Goal: Task Accomplishment & Management: Manage account settings

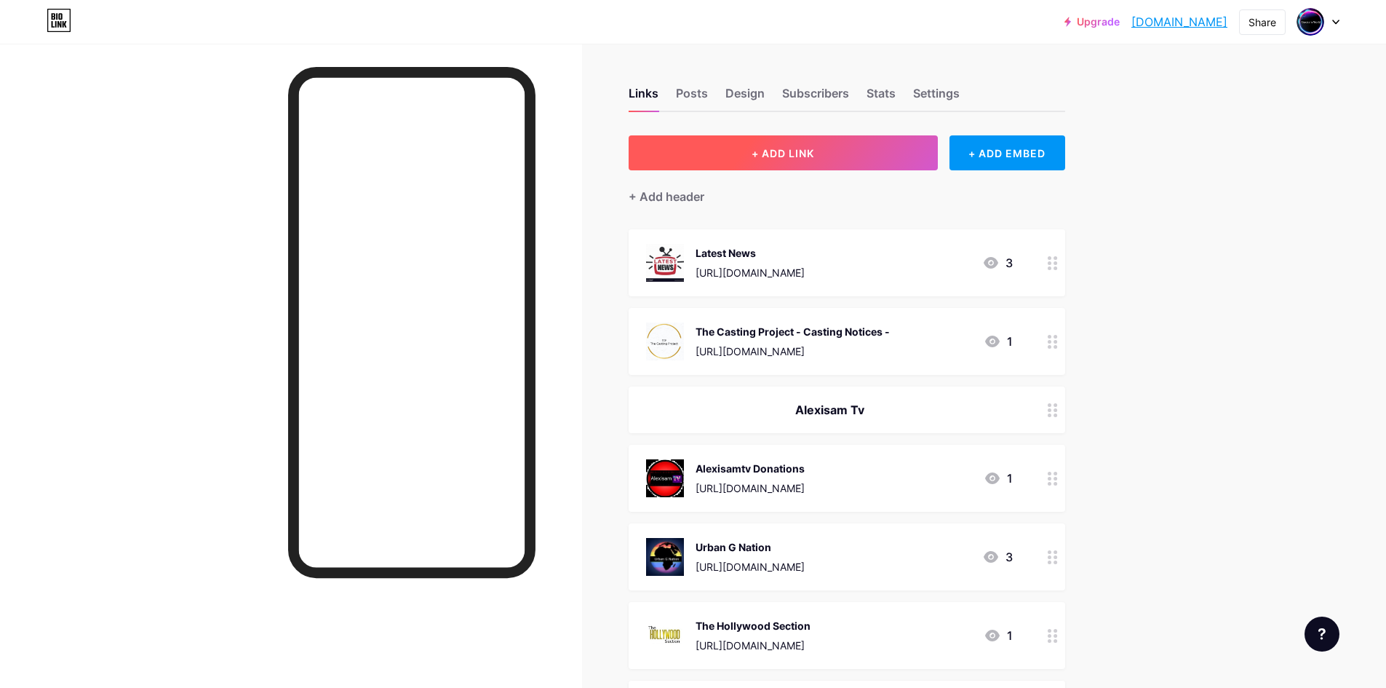
click at [794, 153] on span "+ ADD LINK" at bounding box center [783, 153] width 63 height 12
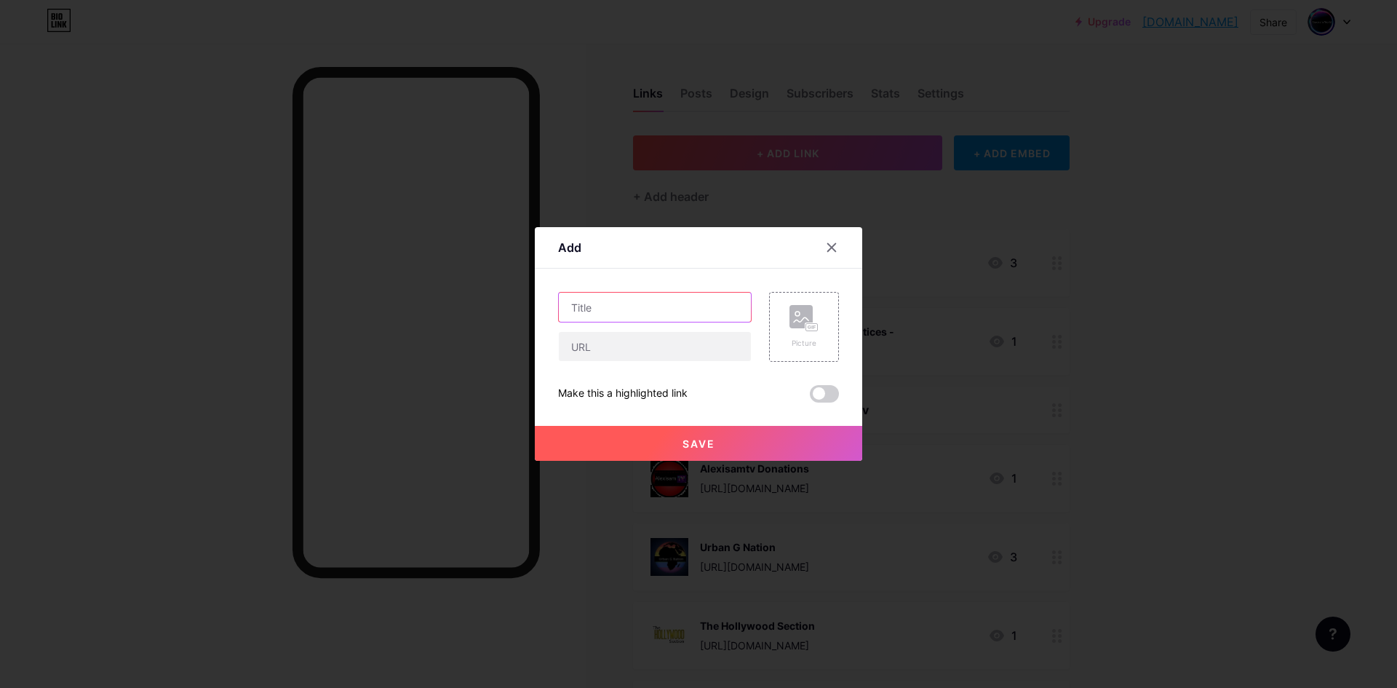
click at [604, 311] on input "text" at bounding box center [655, 307] width 192 height 29
type input "O"
type input "Looking for Onlyfans Models"
paste input "[URL][DOMAIN_NAME]"
type input "[URL][DOMAIN_NAME]"
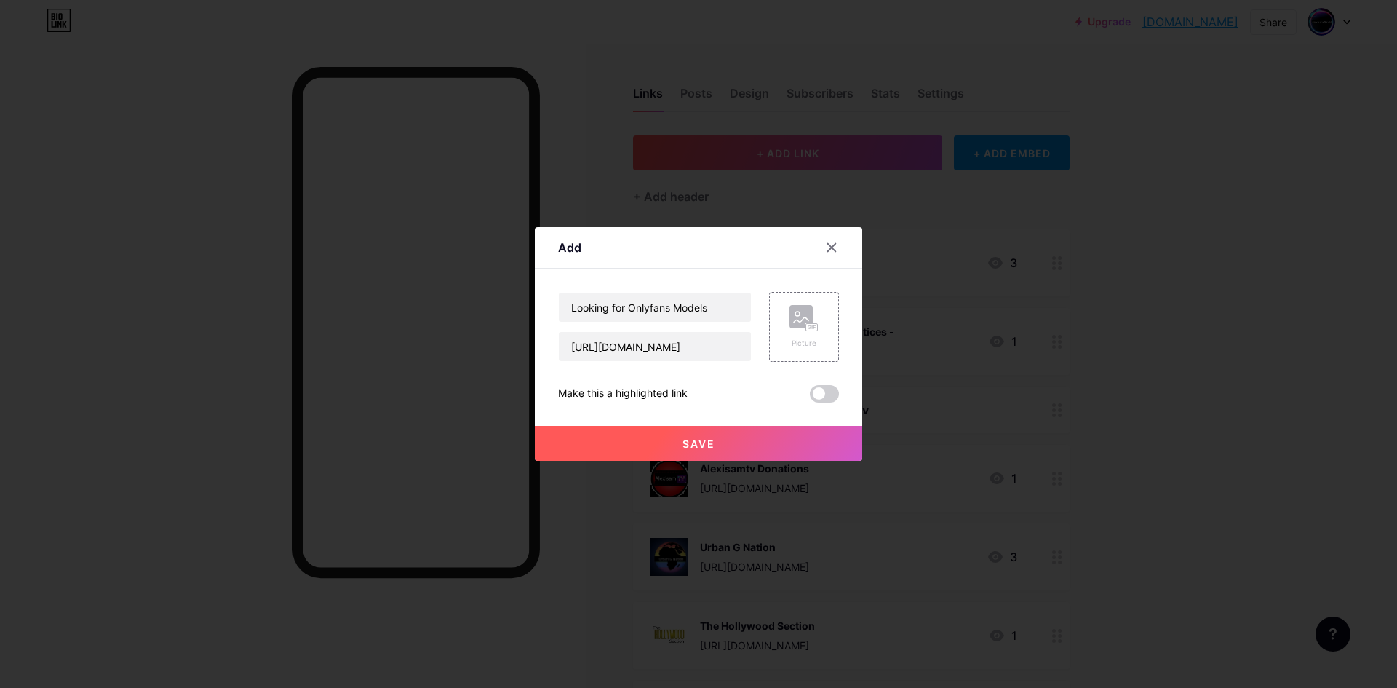
click at [691, 445] on span "Save" at bounding box center [699, 443] width 33 height 12
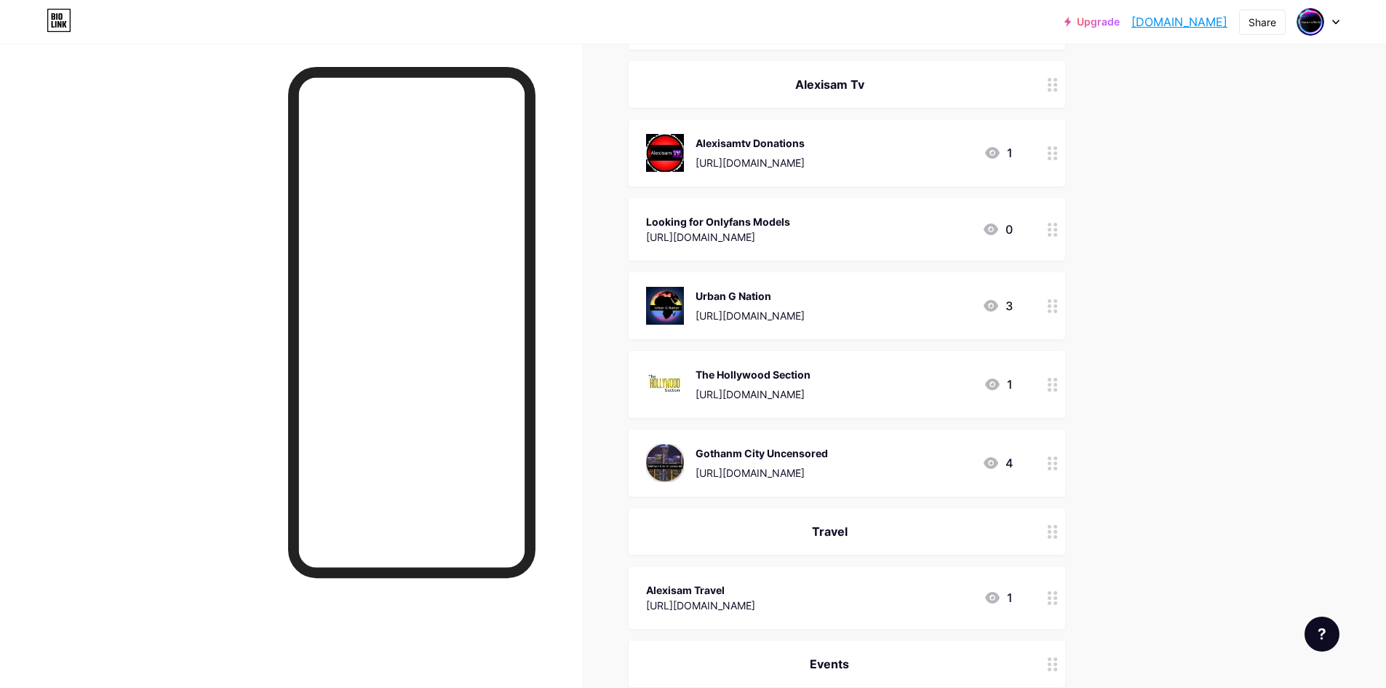
scroll to position [291, 0]
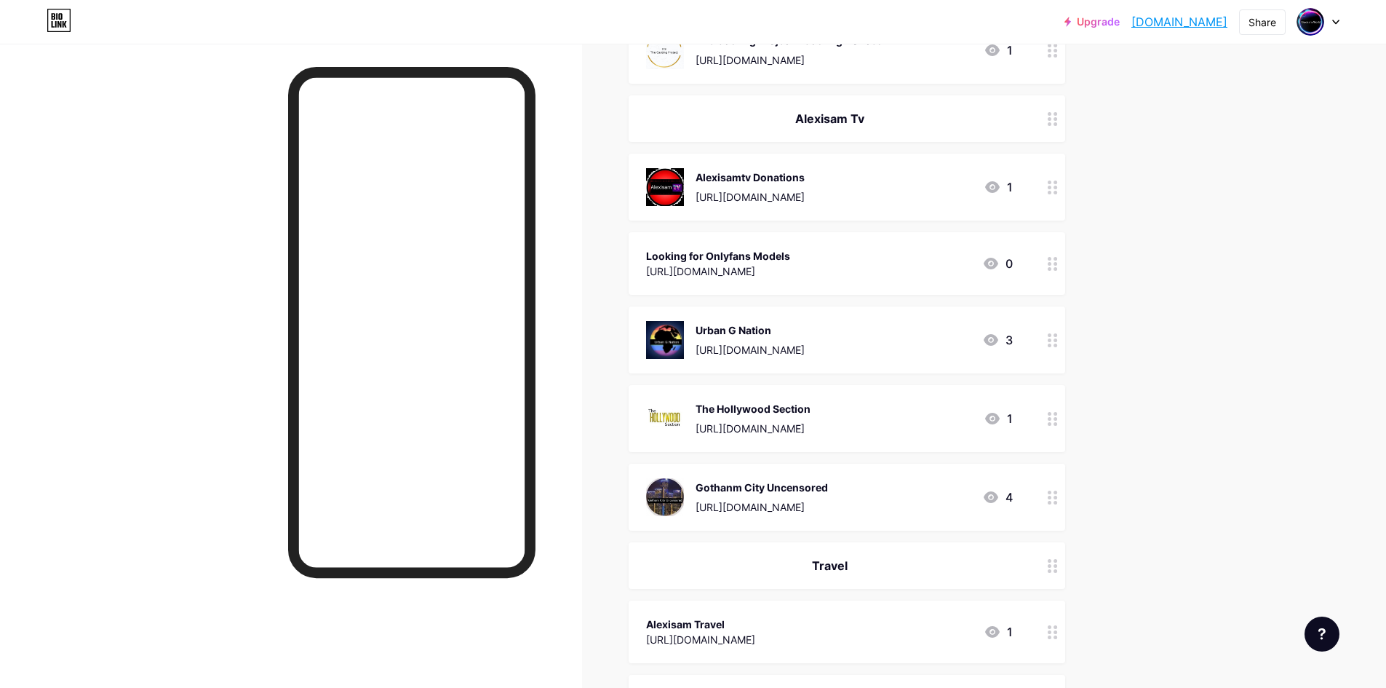
click at [1058, 261] on icon at bounding box center [1053, 264] width 10 height 14
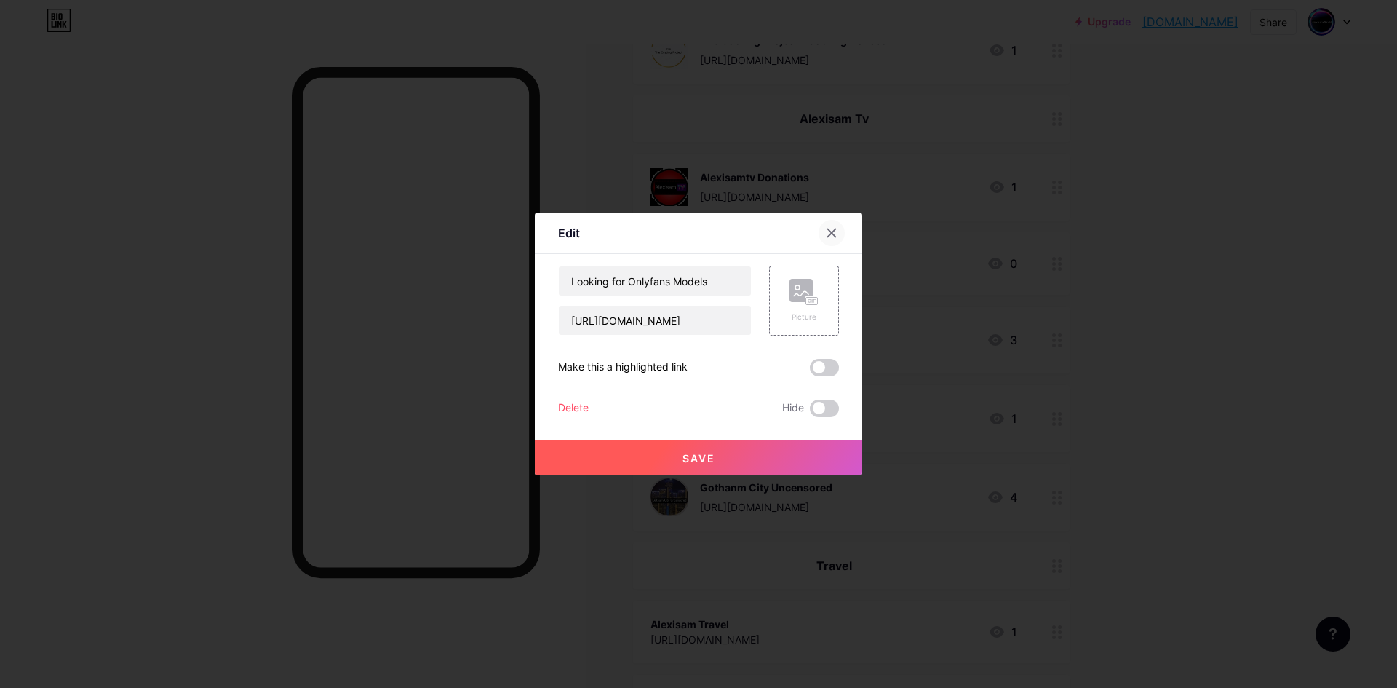
click at [830, 231] on icon at bounding box center [832, 233] width 8 height 8
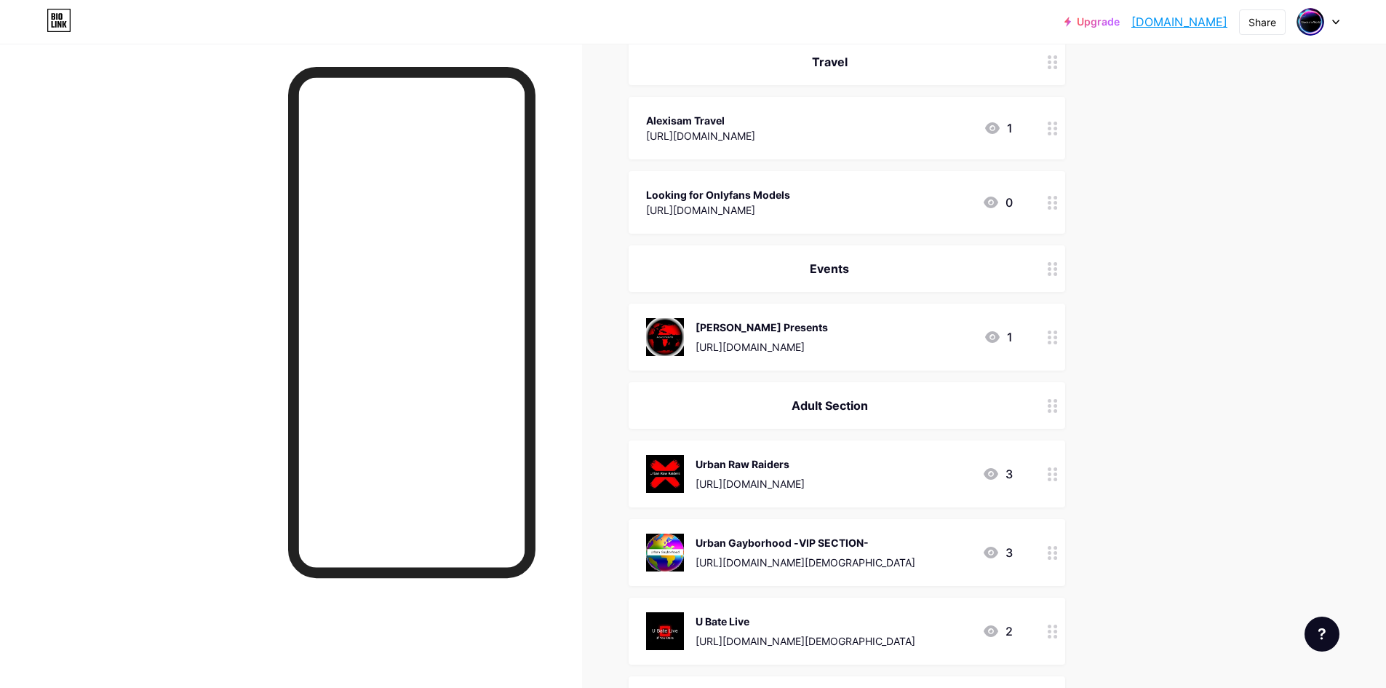
scroll to position [722, 0]
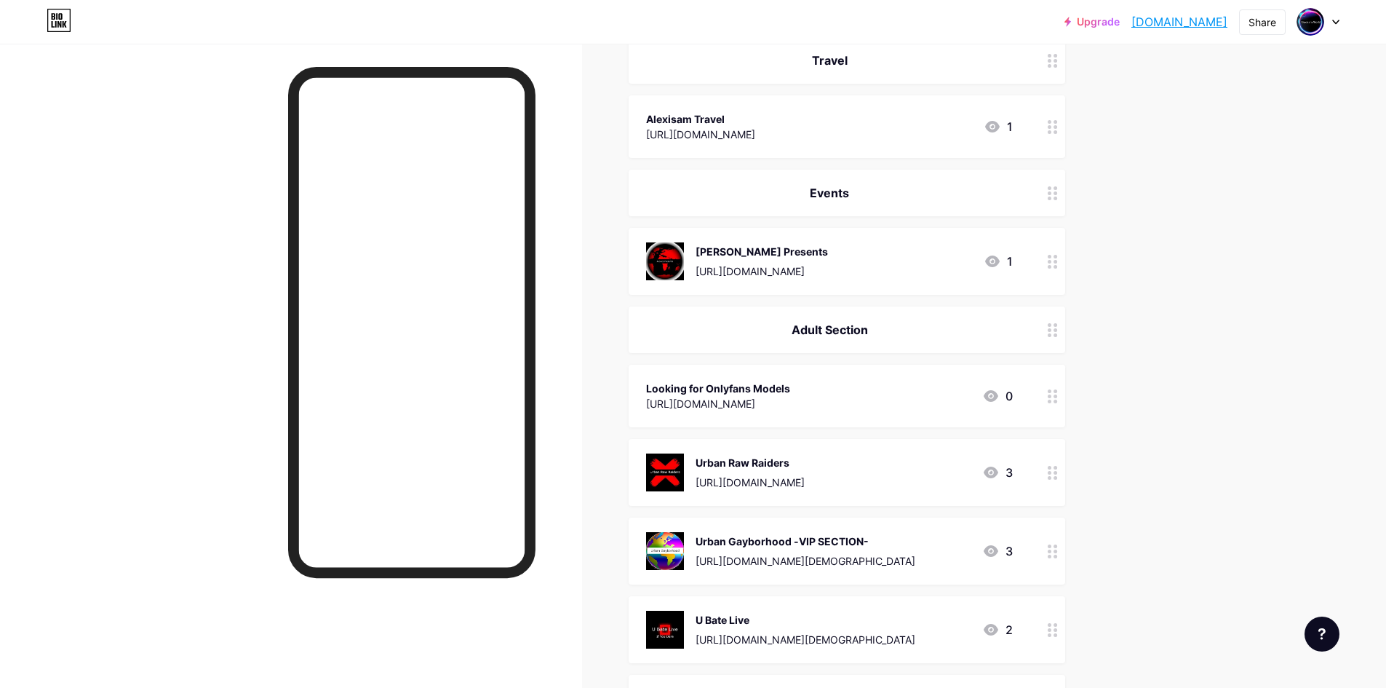
drag, startPoint x: 834, startPoint y: 397, endPoint x: 651, endPoint y: 410, distance: 183.1
click at [651, 410] on div "Looking for Onlyfans Models https://onlyfans.com?ref=482170 0" at bounding box center [829, 395] width 367 height 33
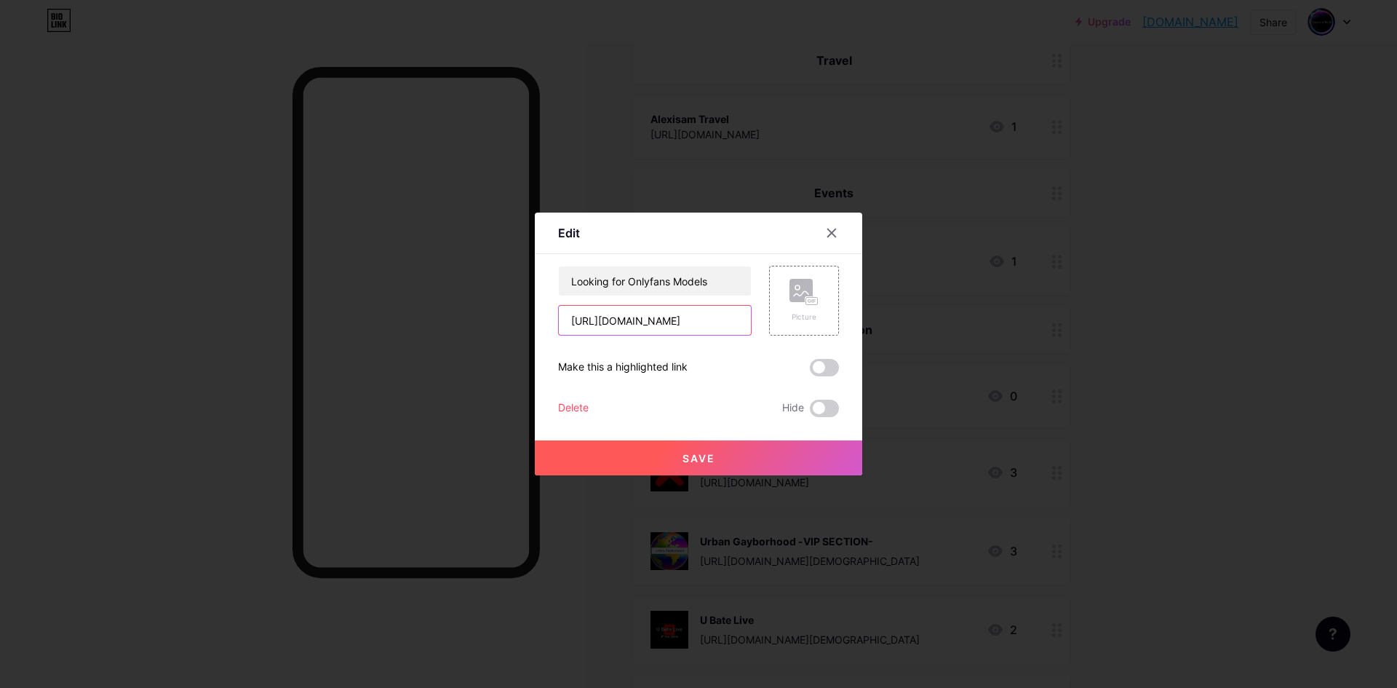
drag, startPoint x: 661, startPoint y: 405, endPoint x: 594, endPoint y: 327, distance: 103.3
click at [594, 327] on input "[URL][DOMAIN_NAME]" at bounding box center [655, 320] width 192 height 29
drag, startPoint x: 749, startPoint y: 318, endPoint x: 560, endPoint y: 333, distance: 189.1
click at [560, 333] on input "[URL][DOMAIN_NAME]" at bounding box center [655, 320] width 192 height 29
click at [836, 229] on icon at bounding box center [832, 233] width 8 height 8
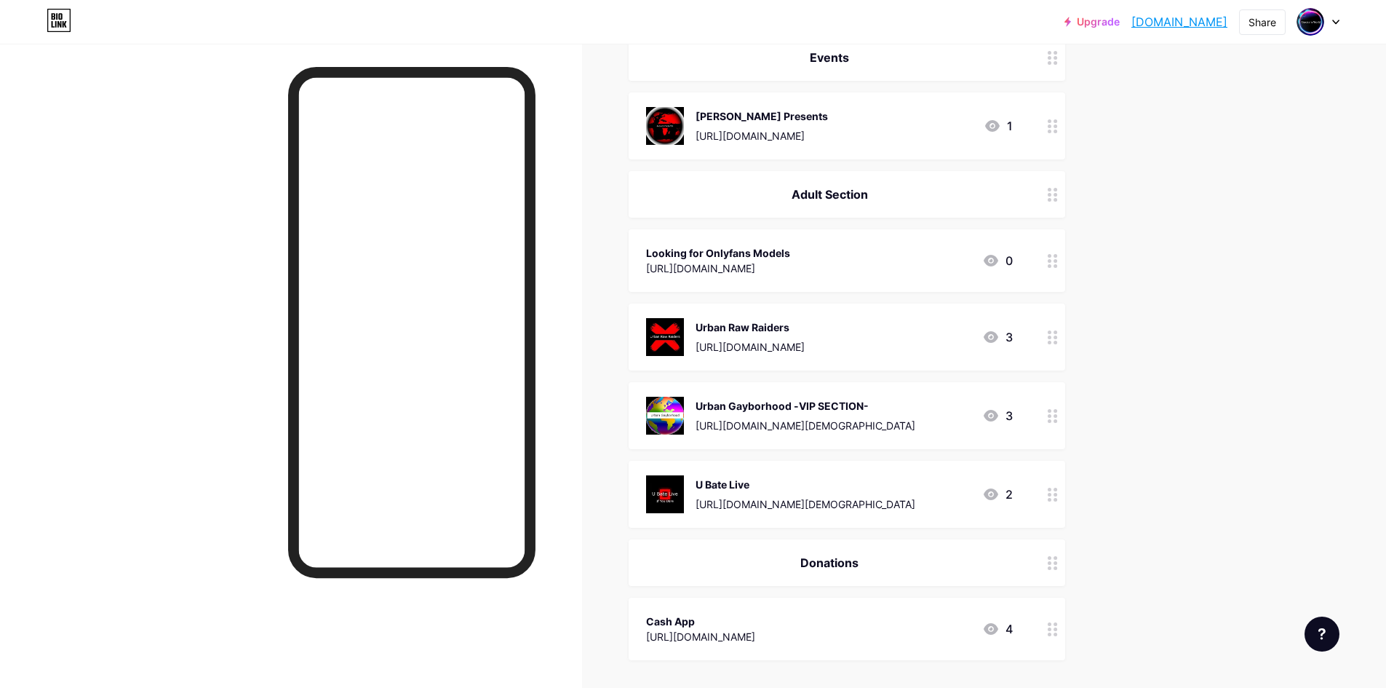
scroll to position [868, 0]
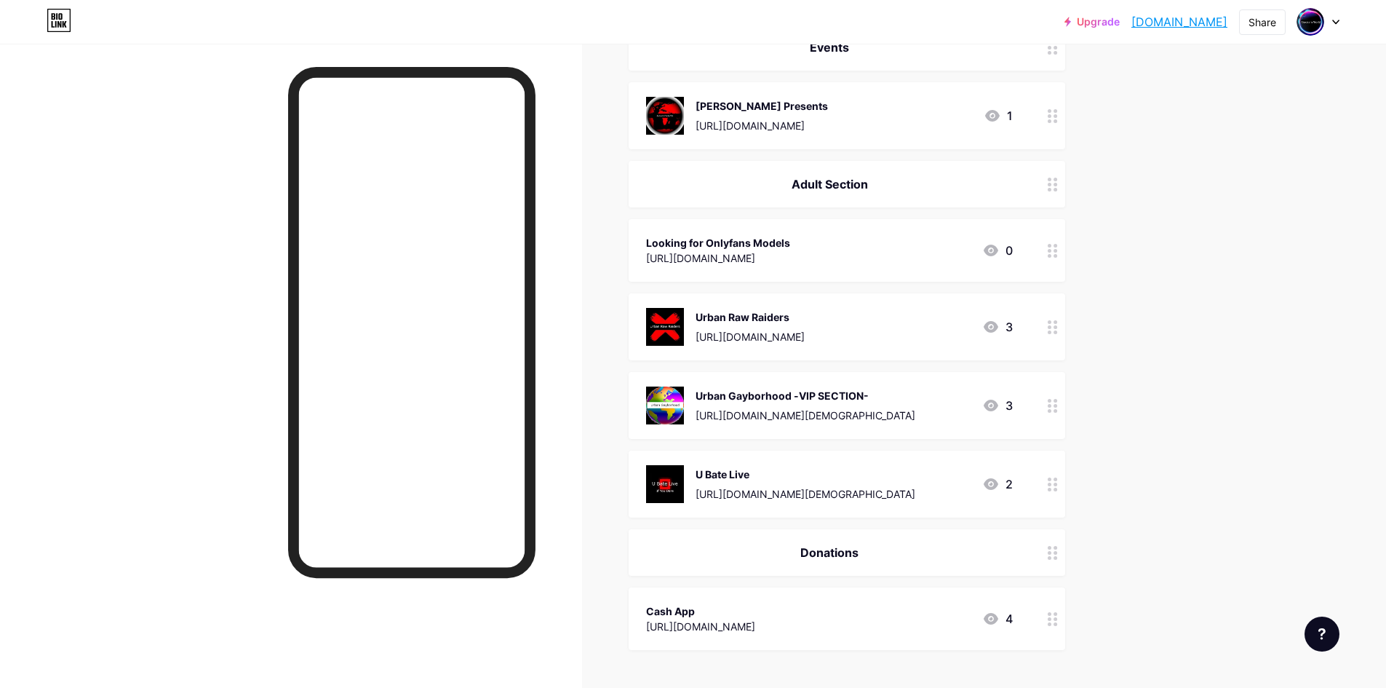
click at [900, 249] on div "Looking for Onlyfans Models https://onlyfans.com?ref=482170 0" at bounding box center [829, 250] width 367 height 33
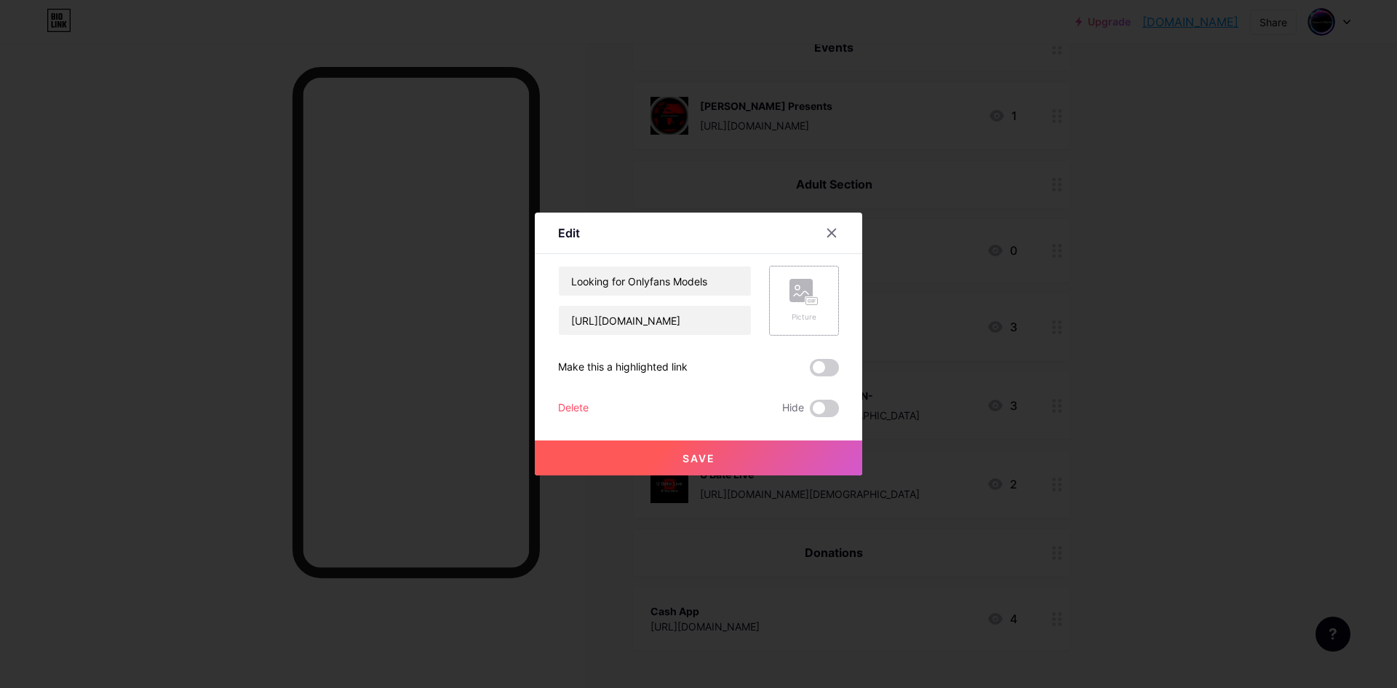
click at [799, 309] on div "Picture" at bounding box center [804, 301] width 29 height 44
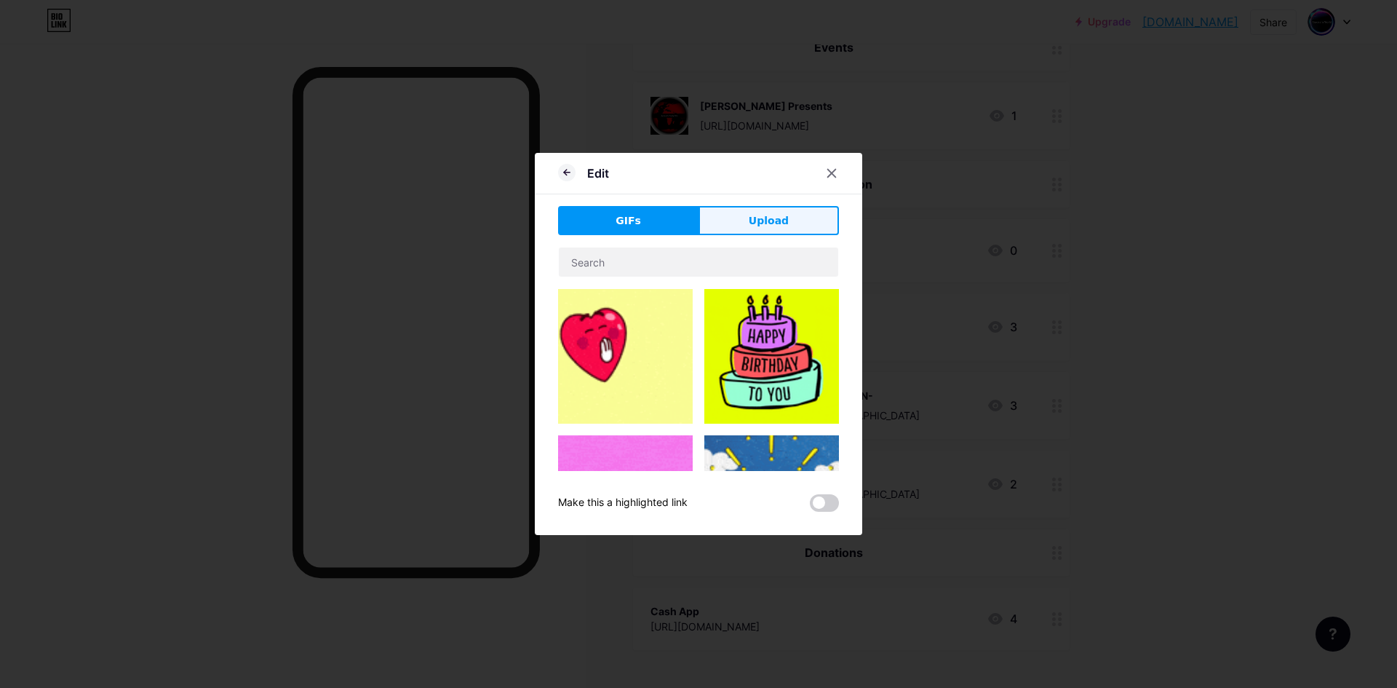
click at [763, 218] on span "Upload" at bounding box center [769, 220] width 40 height 15
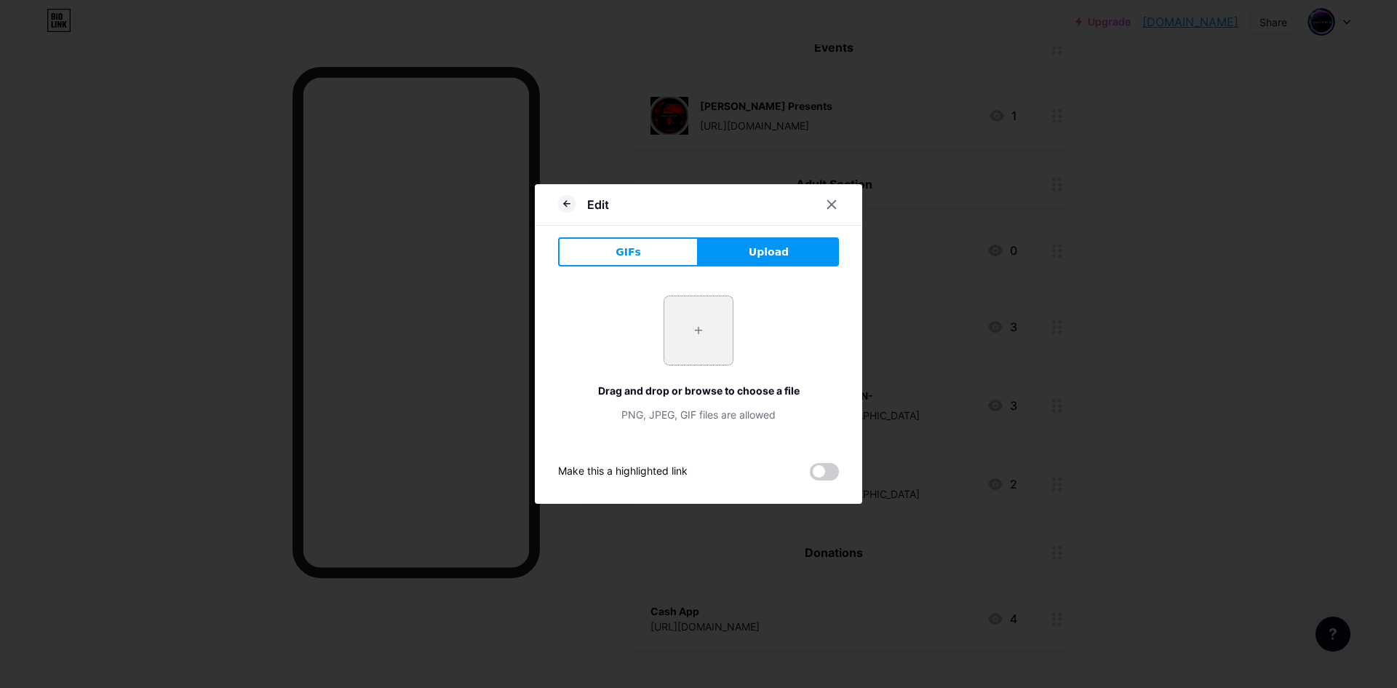
click at [693, 325] on input "file" at bounding box center [698, 330] width 68 height 68
type input "C:\fakepath\images2.jpg"
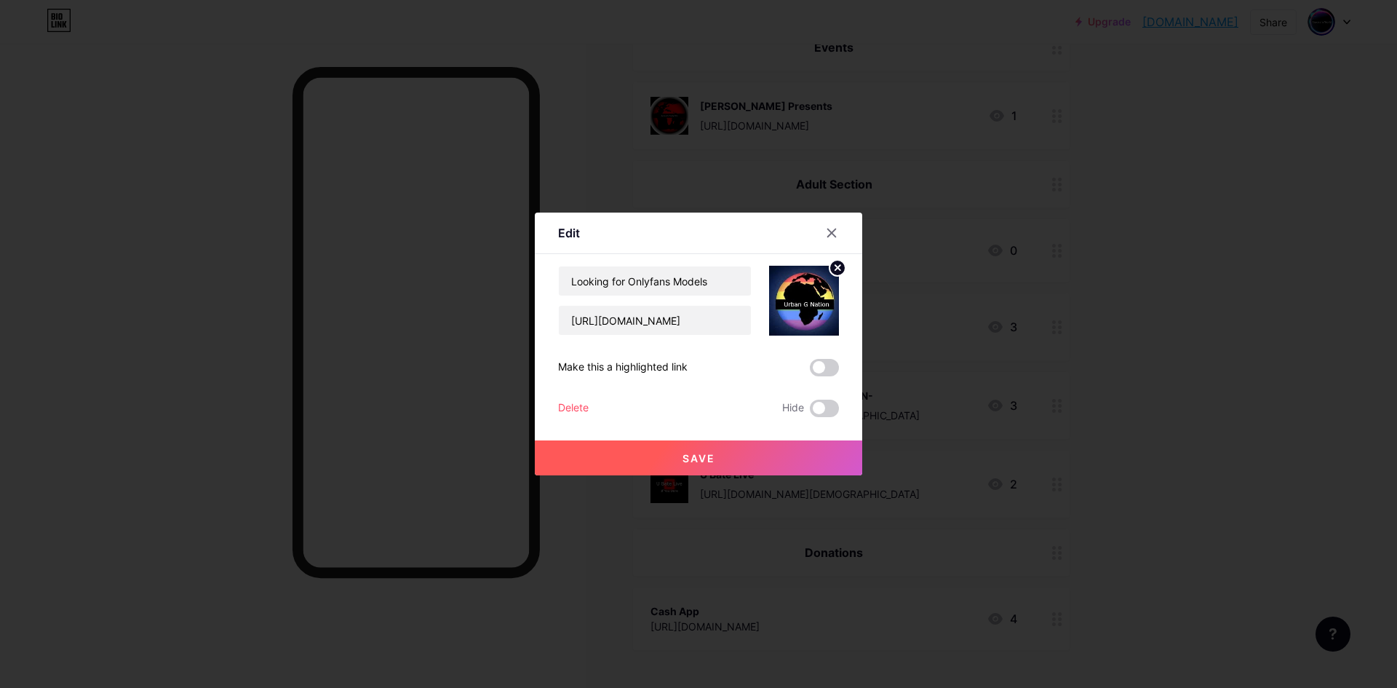
click at [701, 453] on span "Save" at bounding box center [699, 458] width 33 height 12
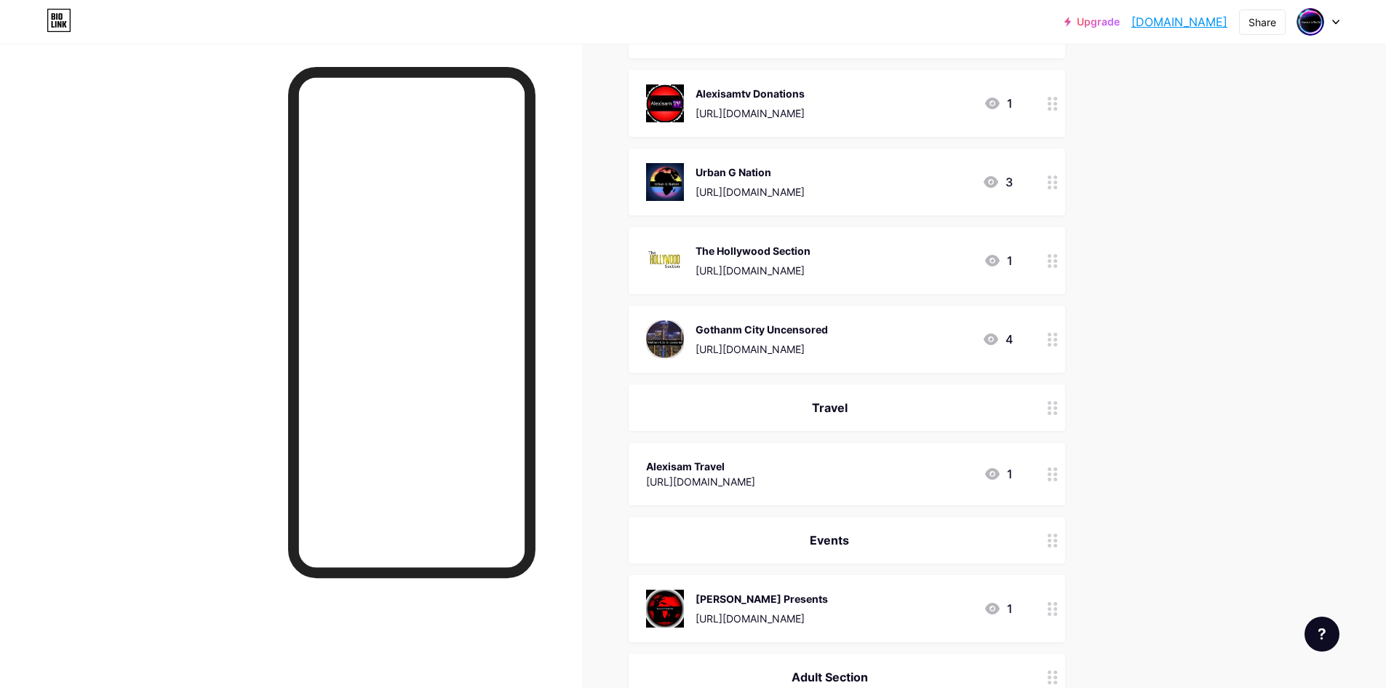
scroll to position [358, 0]
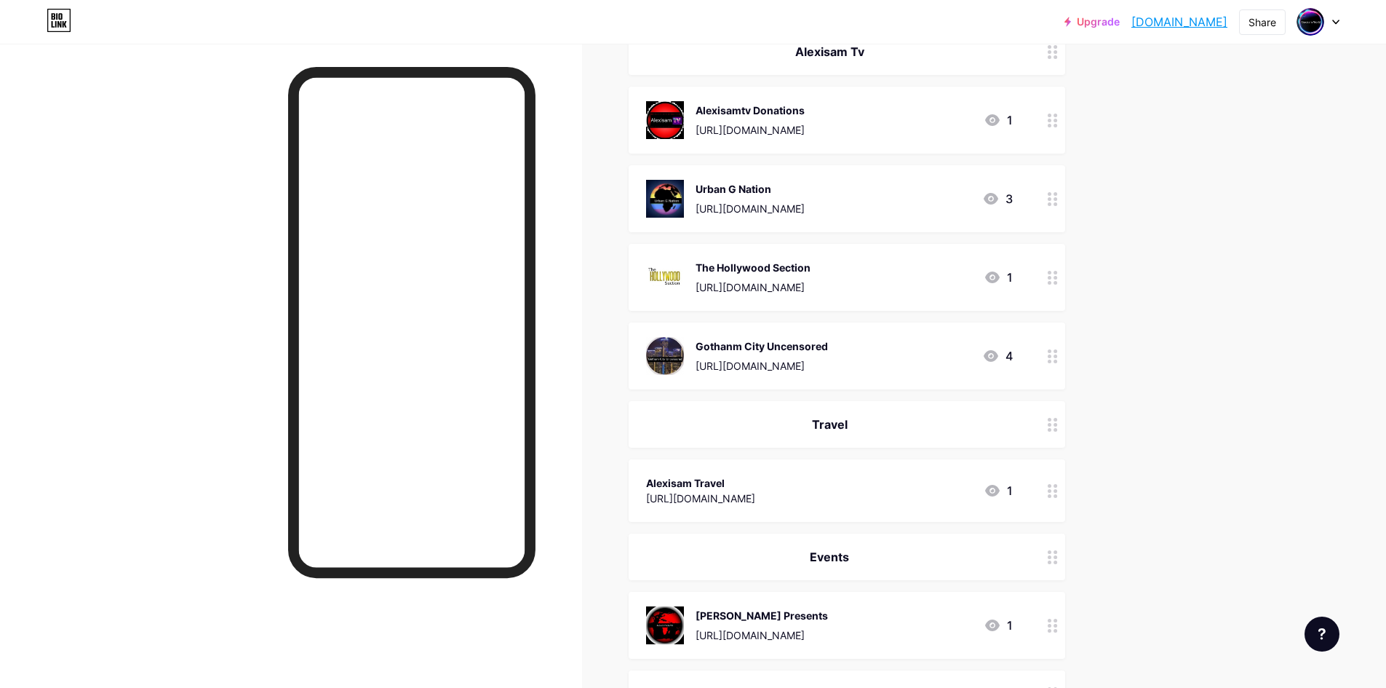
click at [567, 104] on div at bounding box center [291, 388] width 582 height 688
click at [1314, 22] on img at bounding box center [1310, 21] width 23 height 23
click at [1256, 95] on div "[DOMAIN_NAME]/alexisamworld" at bounding box center [1257, 101] width 112 height 12
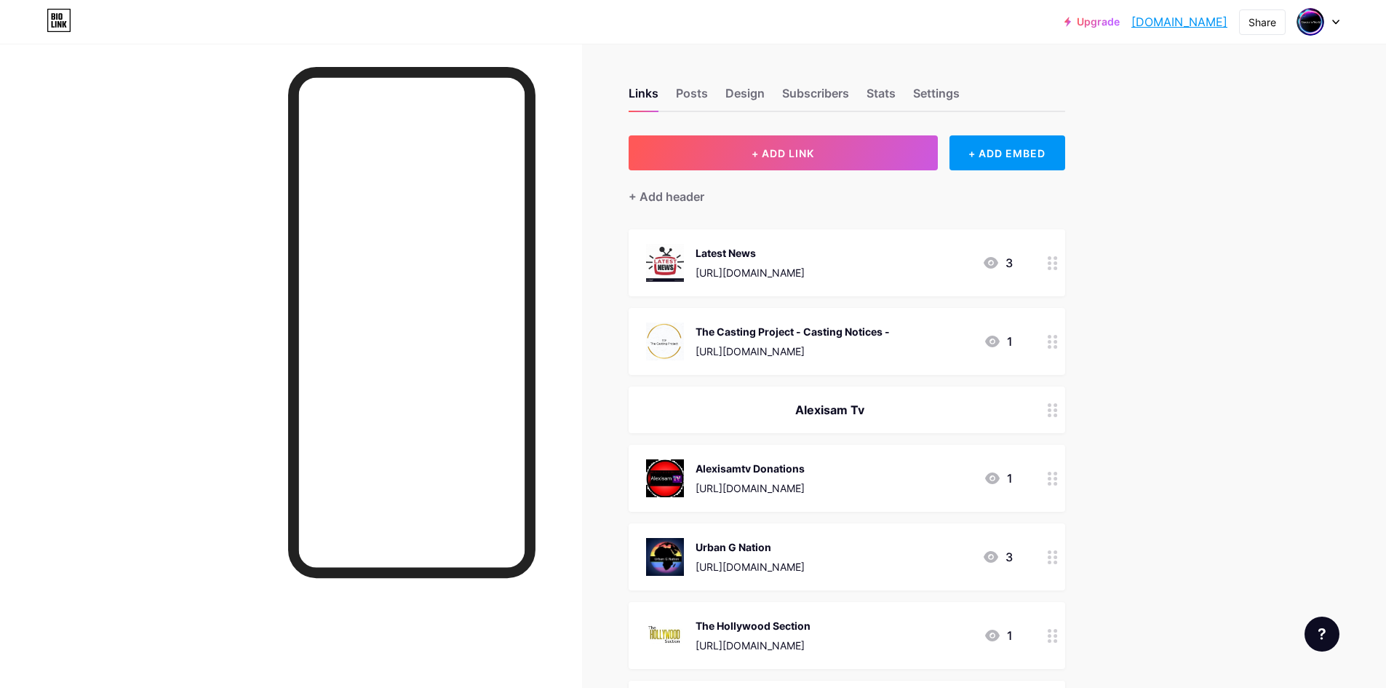
click at [1337, 20] on icon at bounding box center [1336, 22] width 7 height 5
click at [1207, 163] on link "Account settings" at bounding box center [1249, 165] width 180 height 39
click at [1338, 20] on icon at bounding box center [1336, 22] width 7 height 5
click at [743, 94] on div "Design" at bounding box center [745, 97] width 39 height 26
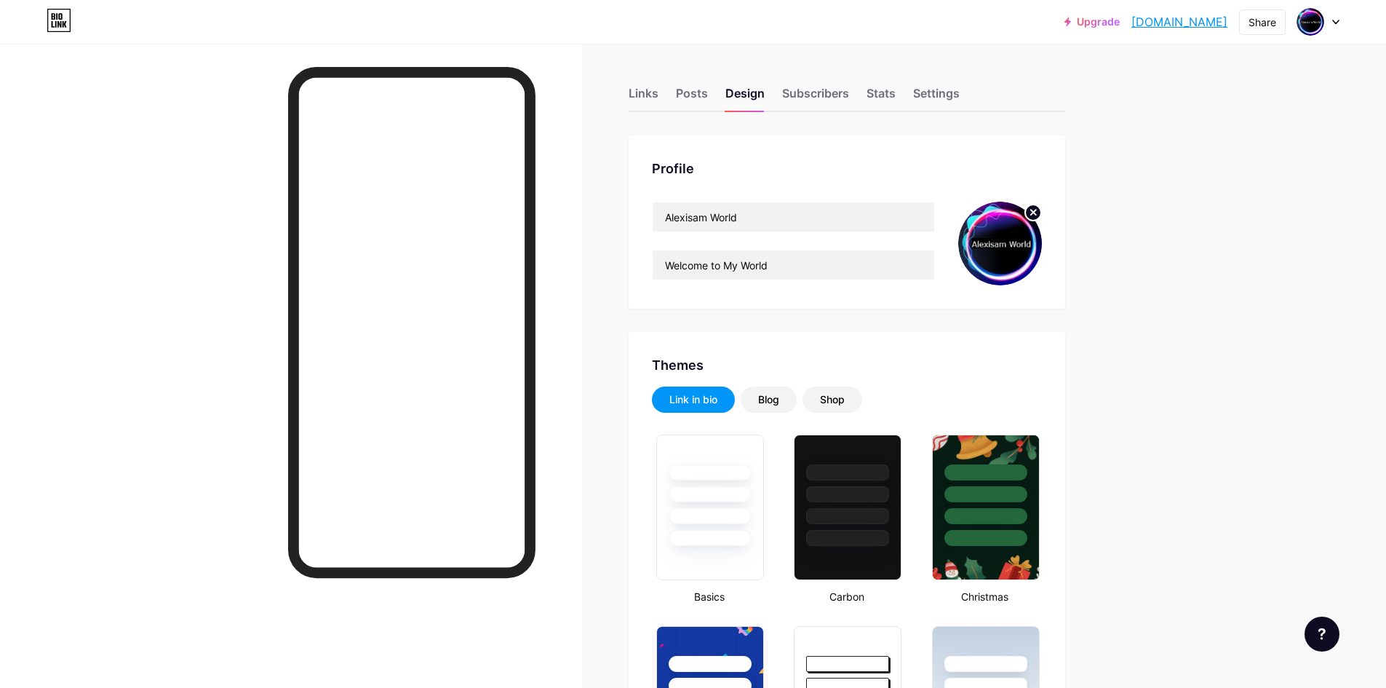
click at [1013, 235] on img at bounding box center [1001, 244] width 84 height 84
click at [1037, 216] on circle at bounding box center [1033, 213] width 16 height 16
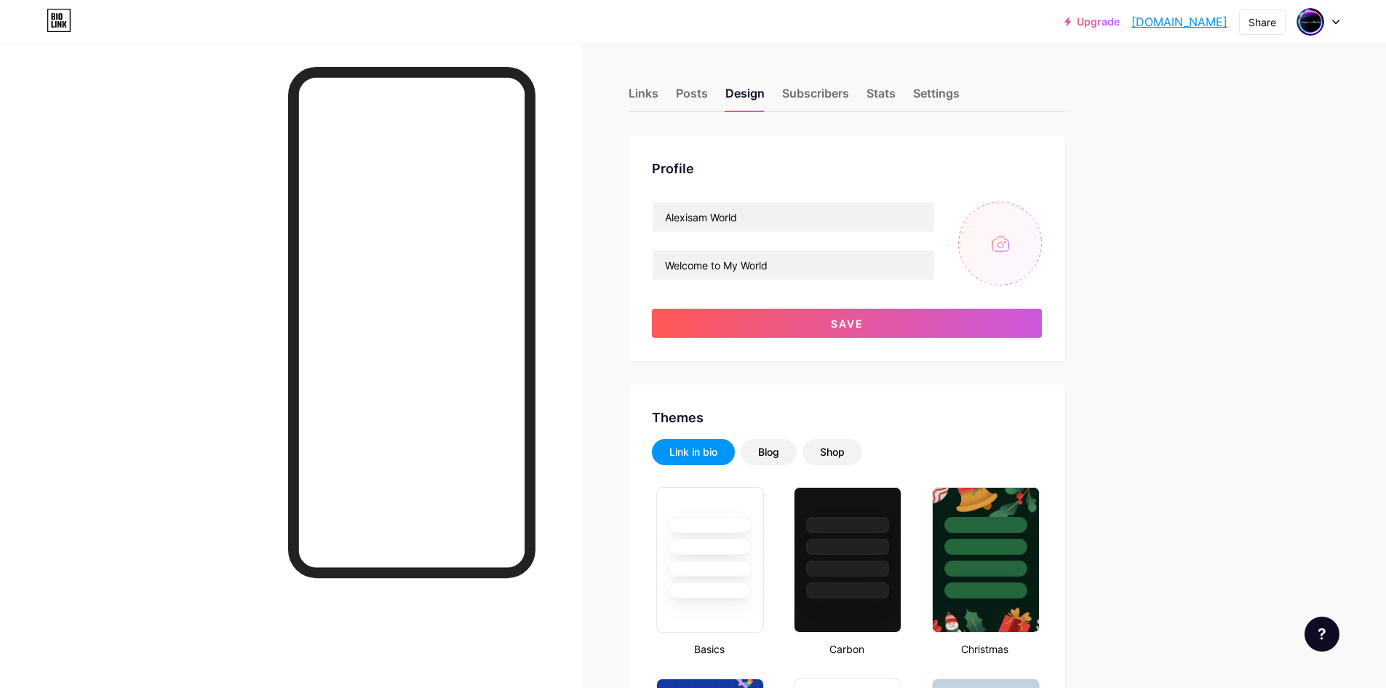
click at [1012, 240] on input "file" at bounding box center [1001, 244] width 84 height 84
type input "C:\fakepath\download (8).jpg"
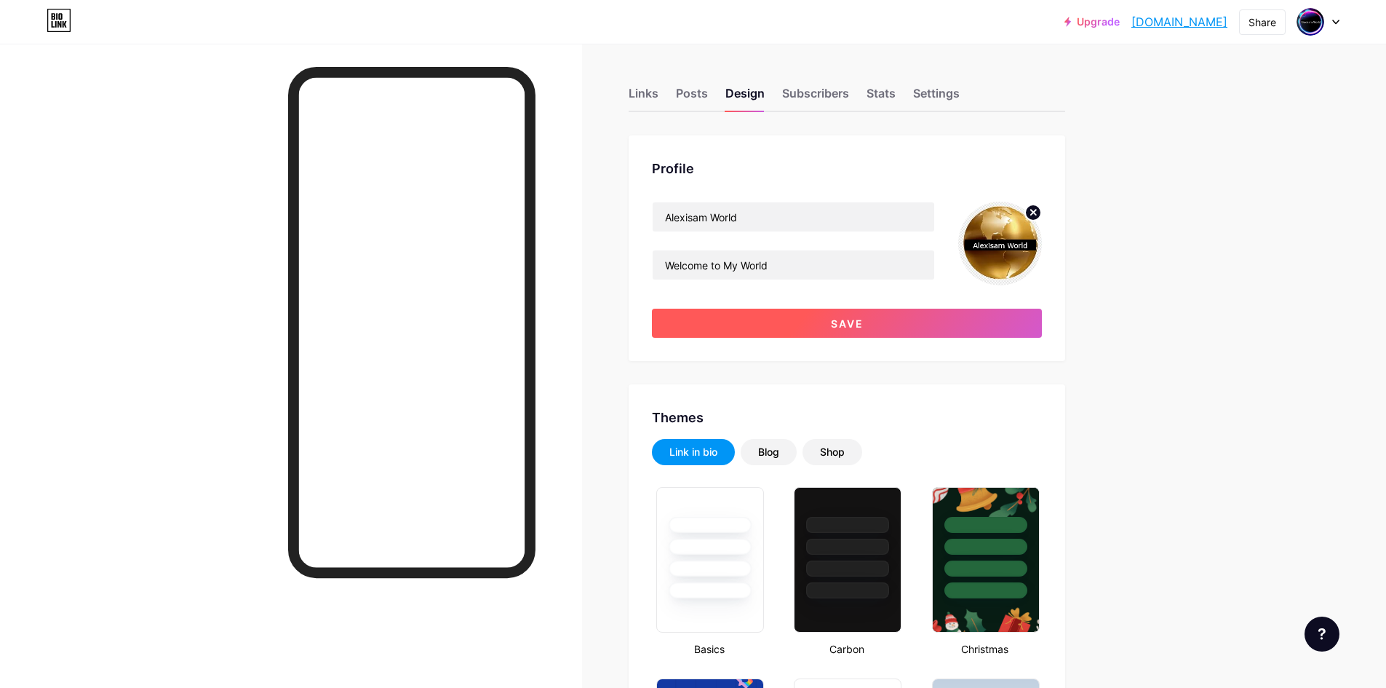
click at [832, 317] on button "Save" at bounding box center [847, 323] width 390 height 29
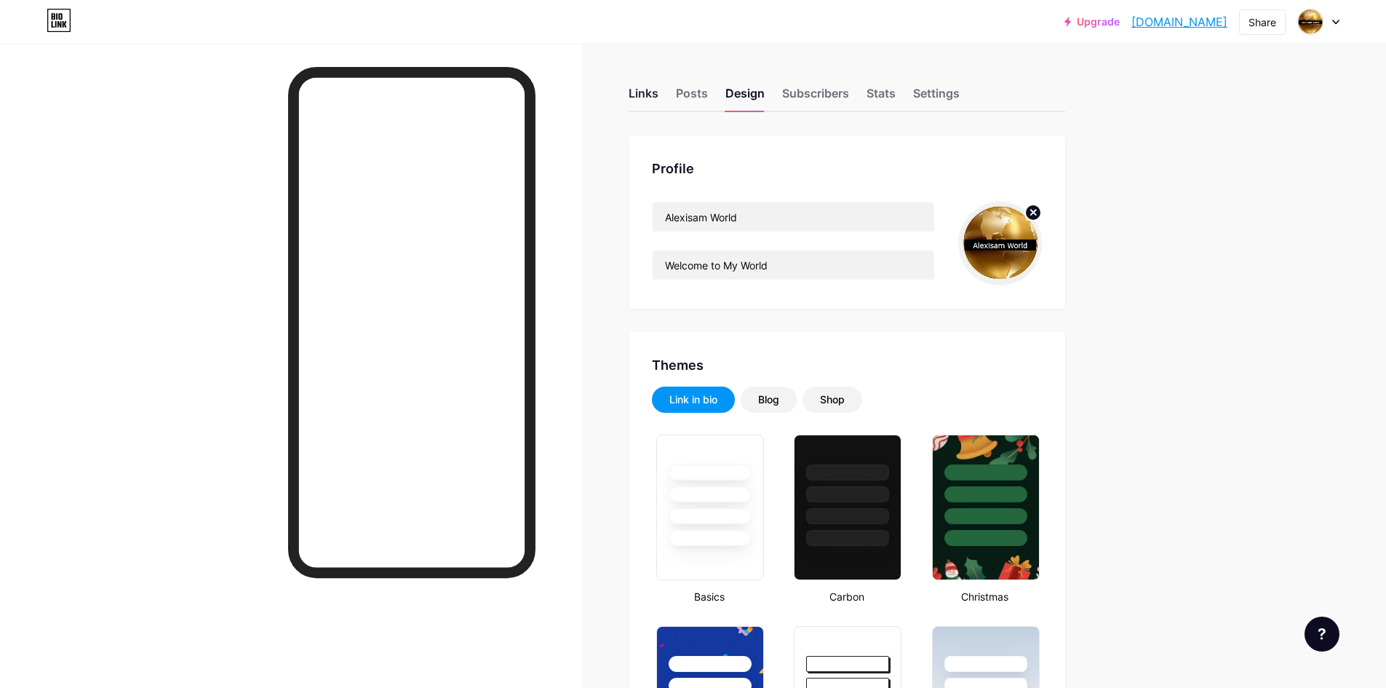
click at [643, 95] on div "Links" at bounding box center [644, 97] width 30 height 26
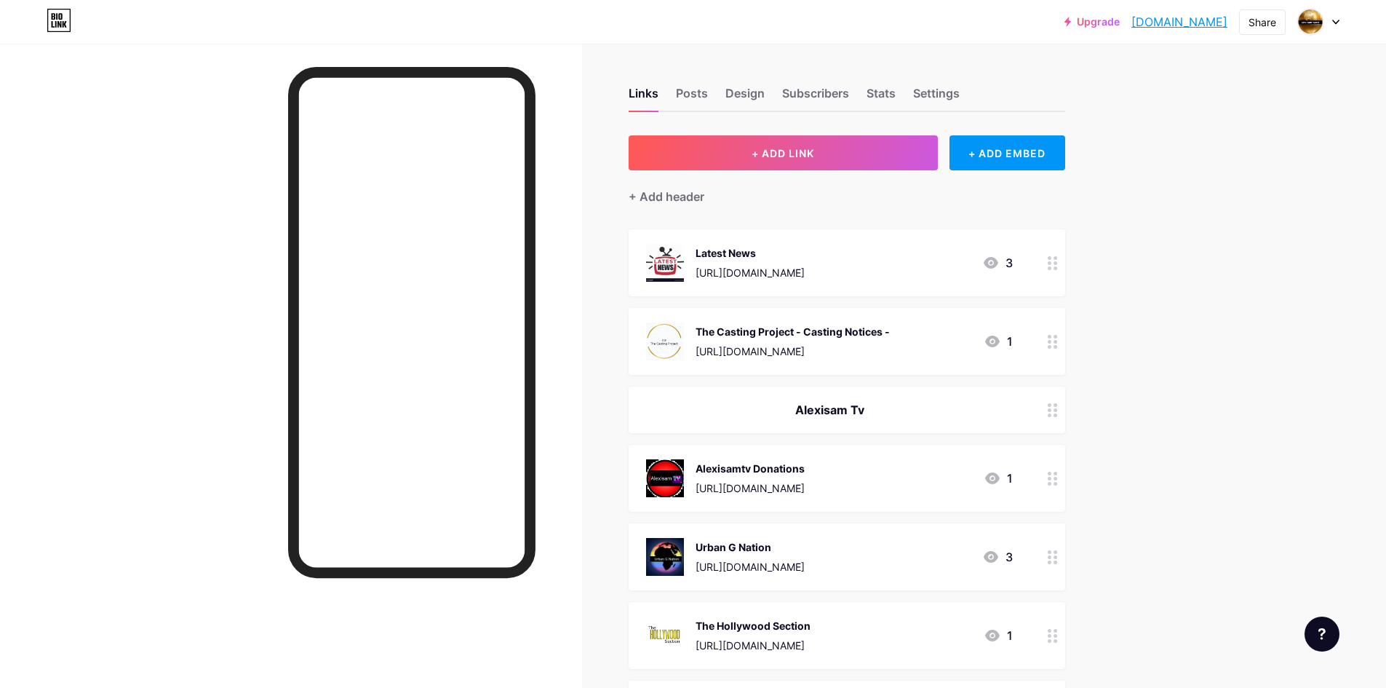
click at [821, 335] on div "The Casting Project - Casting Notices -" at bounding box center [793, 331] width 194 height 15
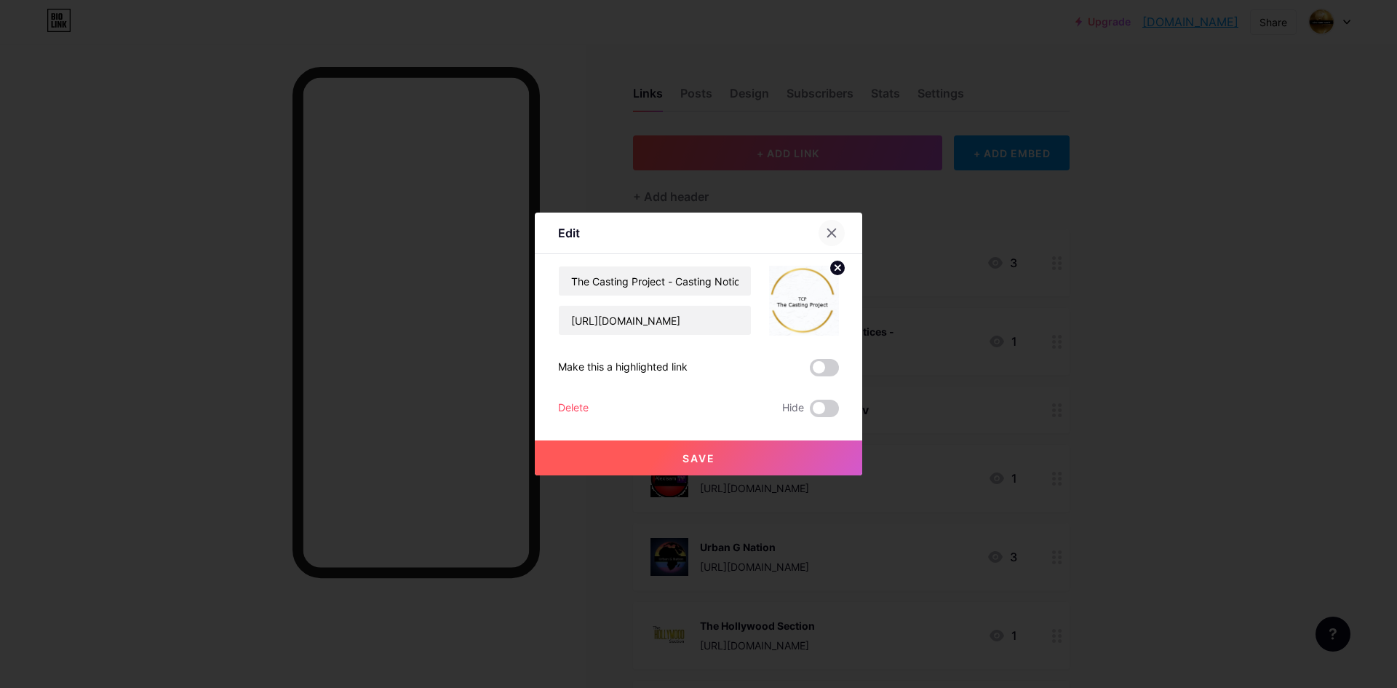
click at [831, 229] on icon at bounding box center [832, 233] width 12 height 12
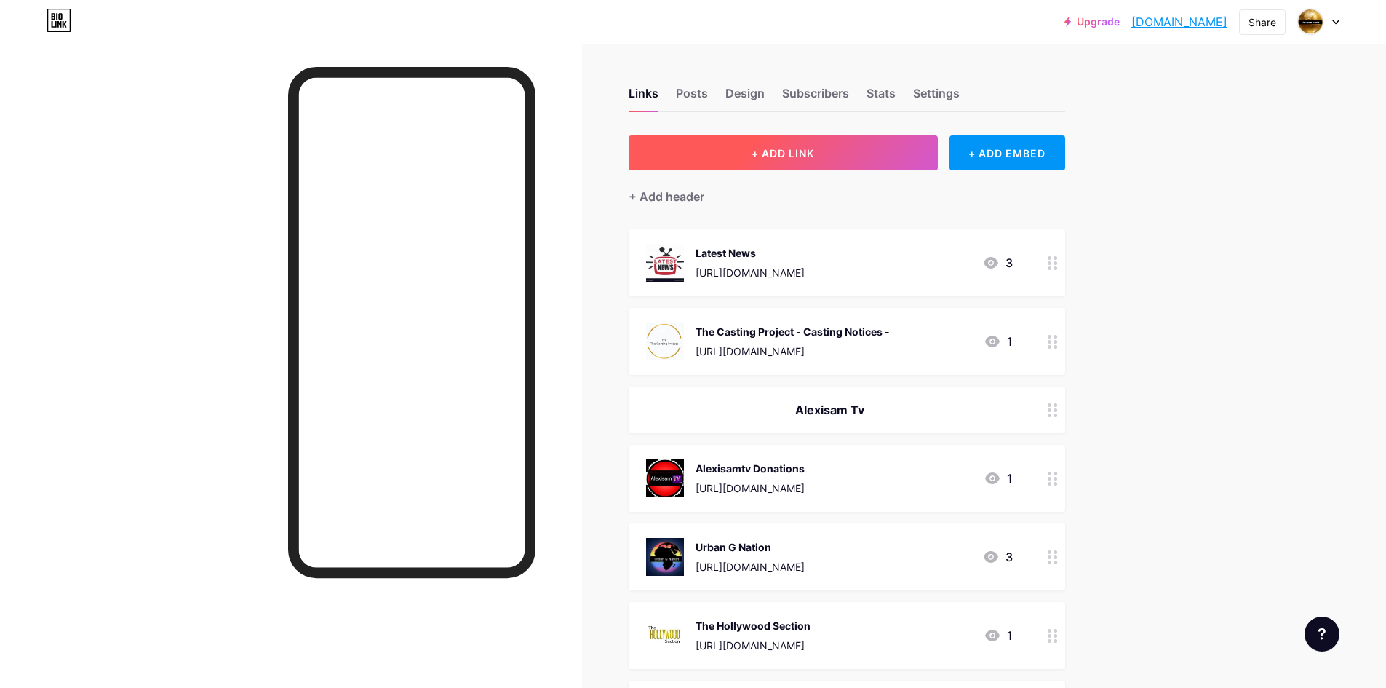
click at [813, 152] on span "+ ADD LINK" at bounding box center [783, 153] width 63 height 12
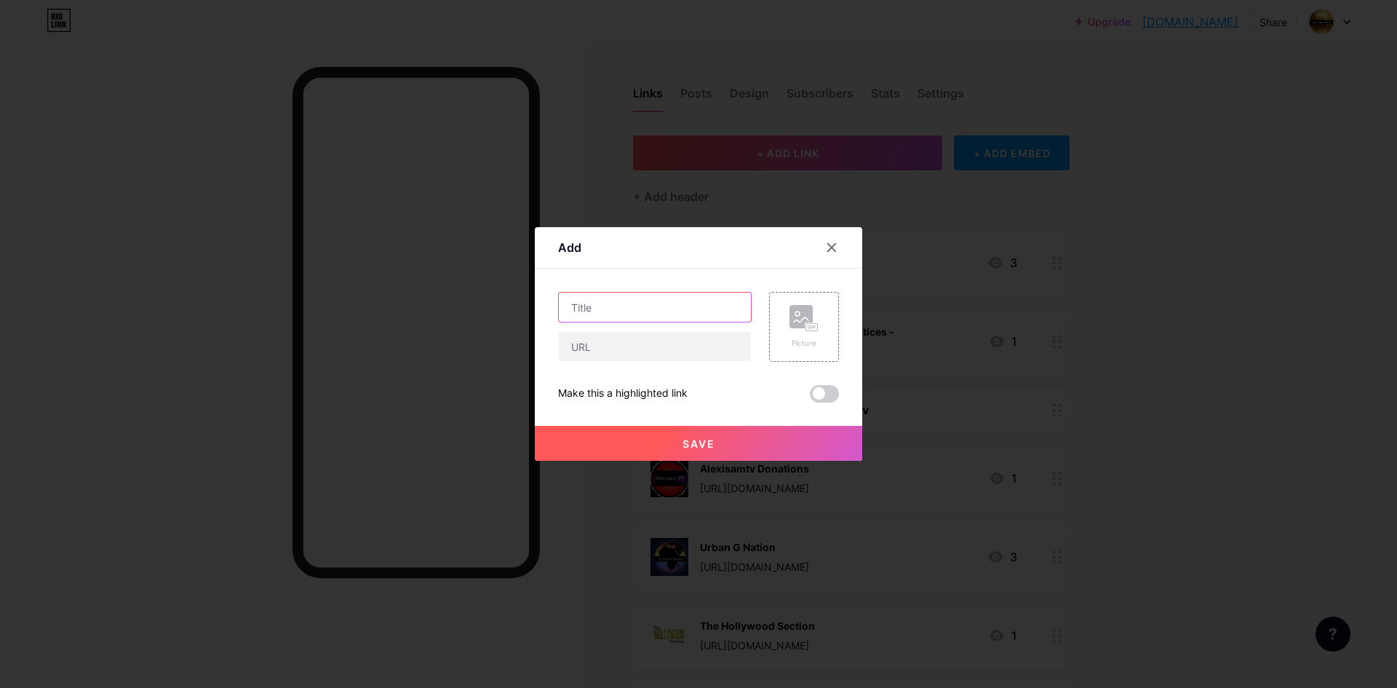
click at [604, 304] on input "text" at bounding box center [655, 307] width 192 height 29
type input "Looking for Fanvu Models"
paste input "[URL][DOMAIN_NAME]"
type input "[URL][DOMAIN_NAME]"
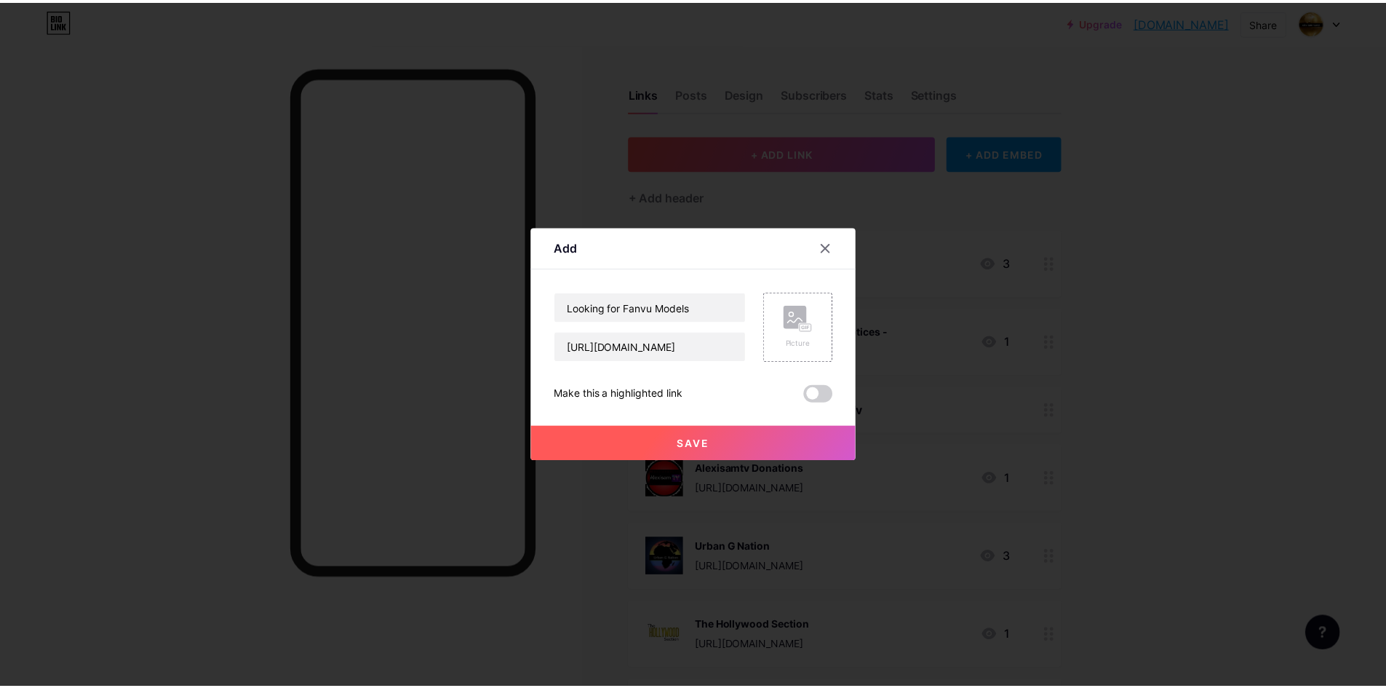
scroll to position [0, 0]
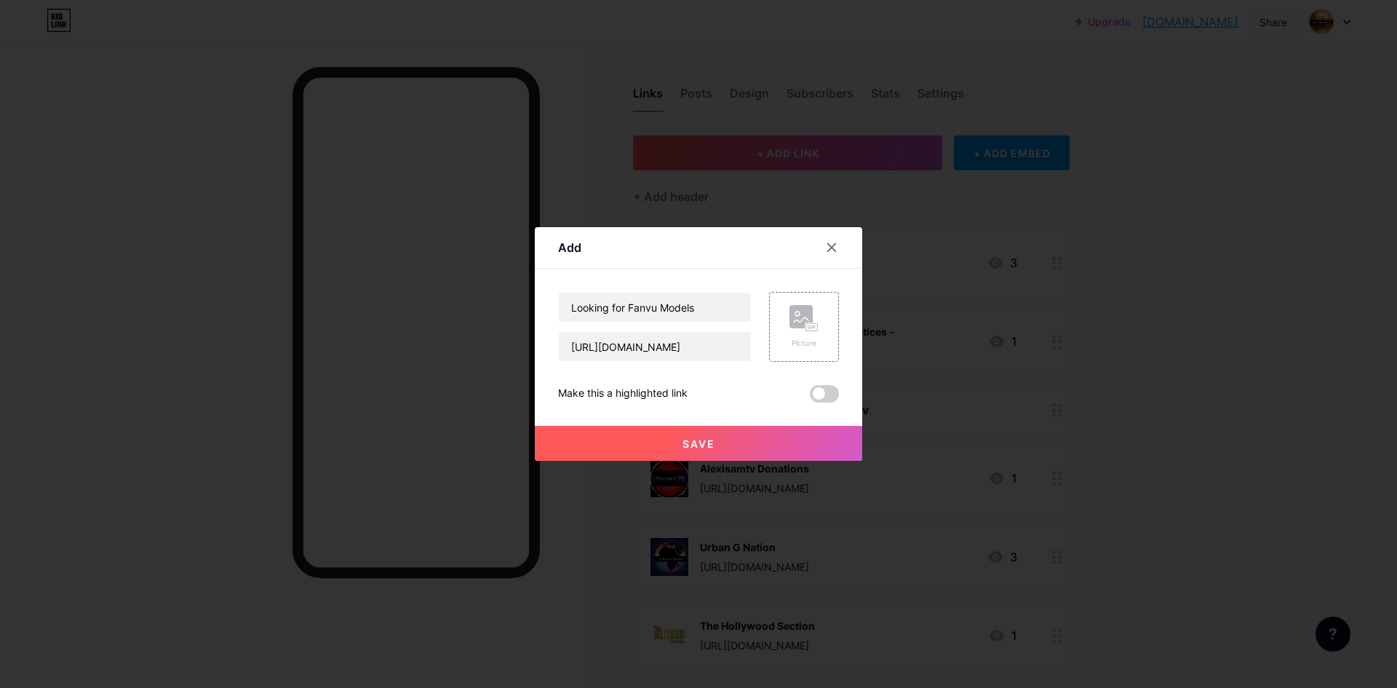
click at [699, 441] on span "Save" at bounding box center [699, 443] width 33 height 12
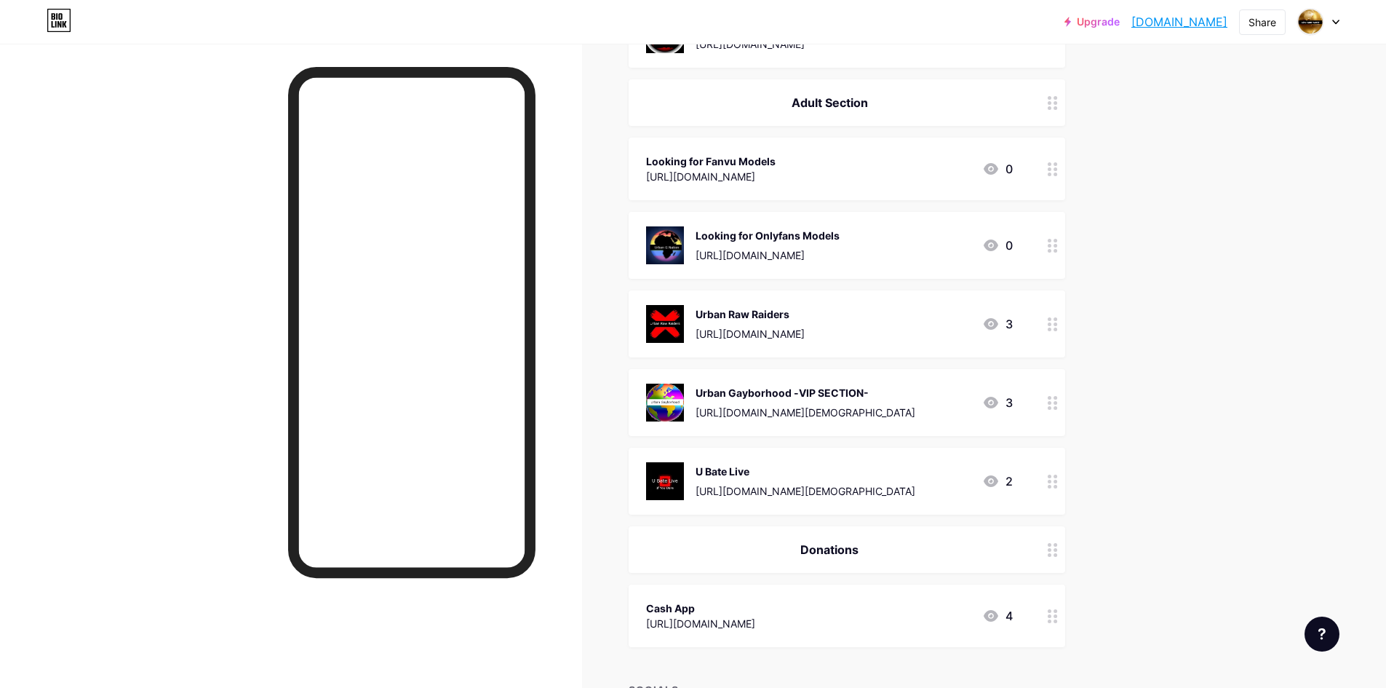
scroll to position [946, 0]
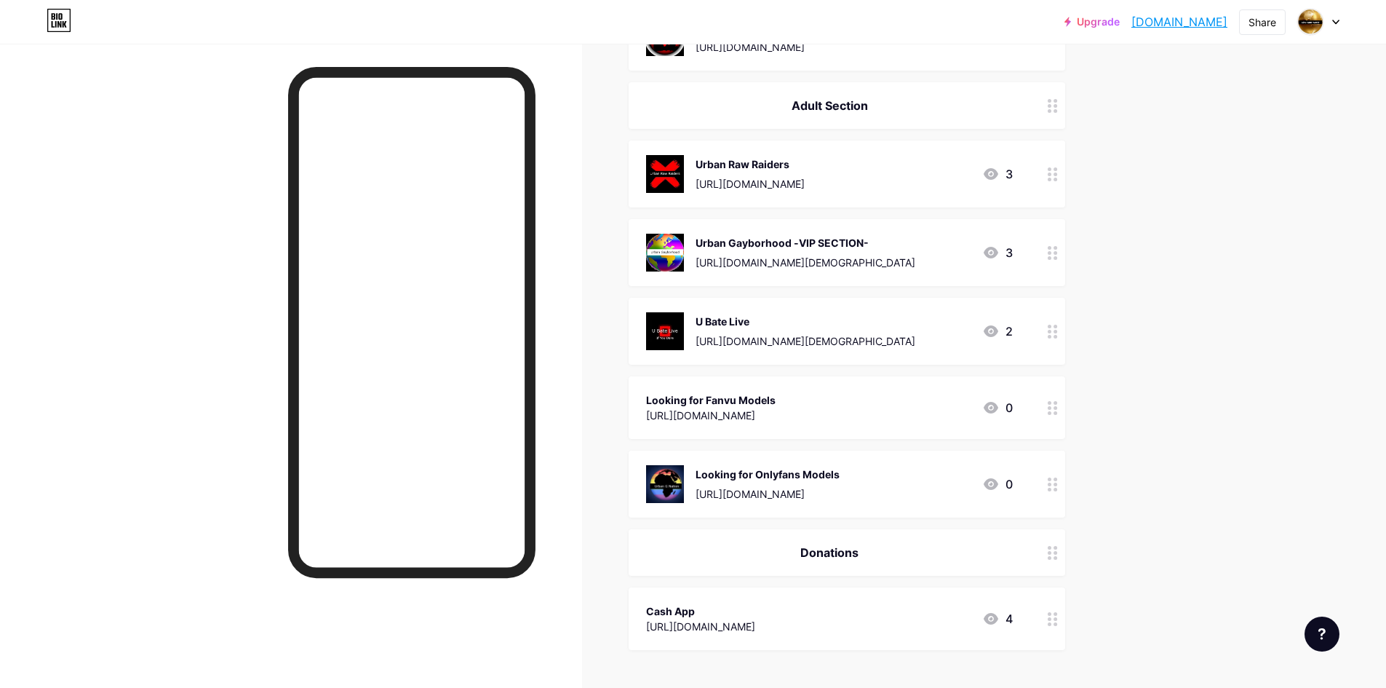
click at [735, 397] on div "Looking for Fanvu Models" at bounding box center [711, 399] width 130 height 15
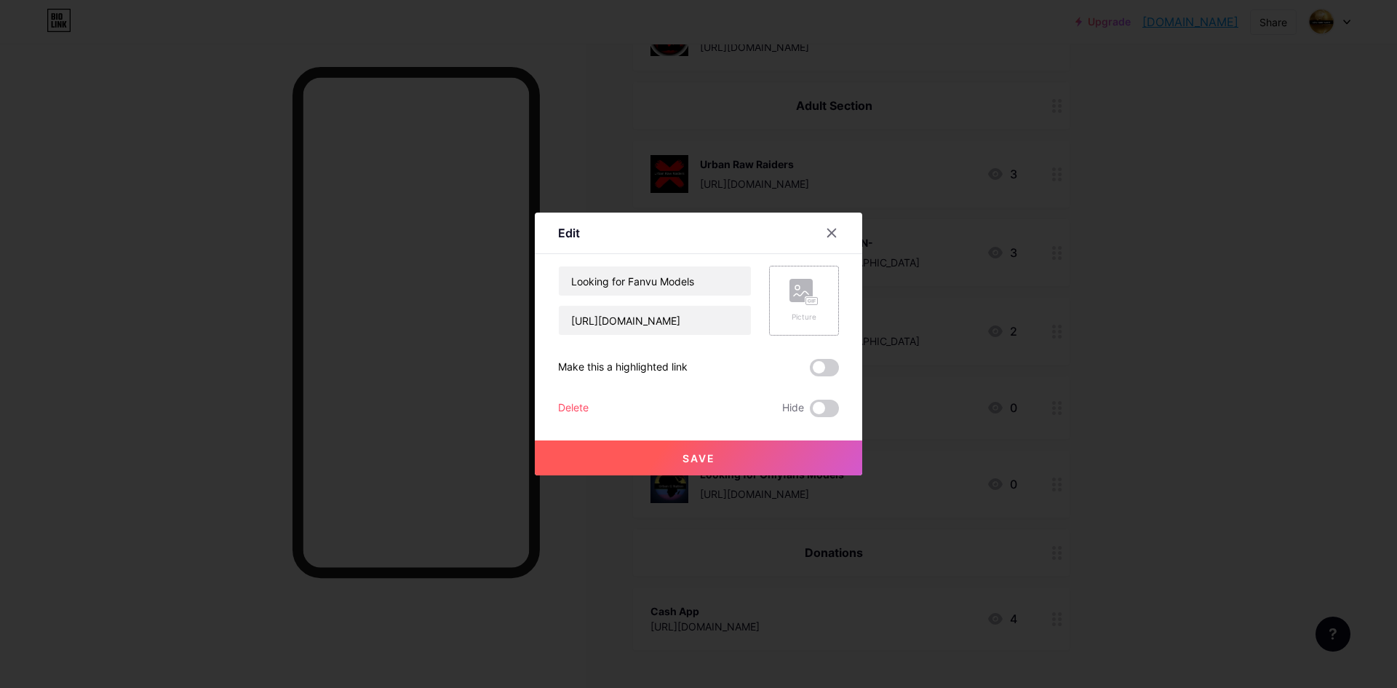
click at [809, 301] on rect at bounding box center [812, 301] width 12 height 7
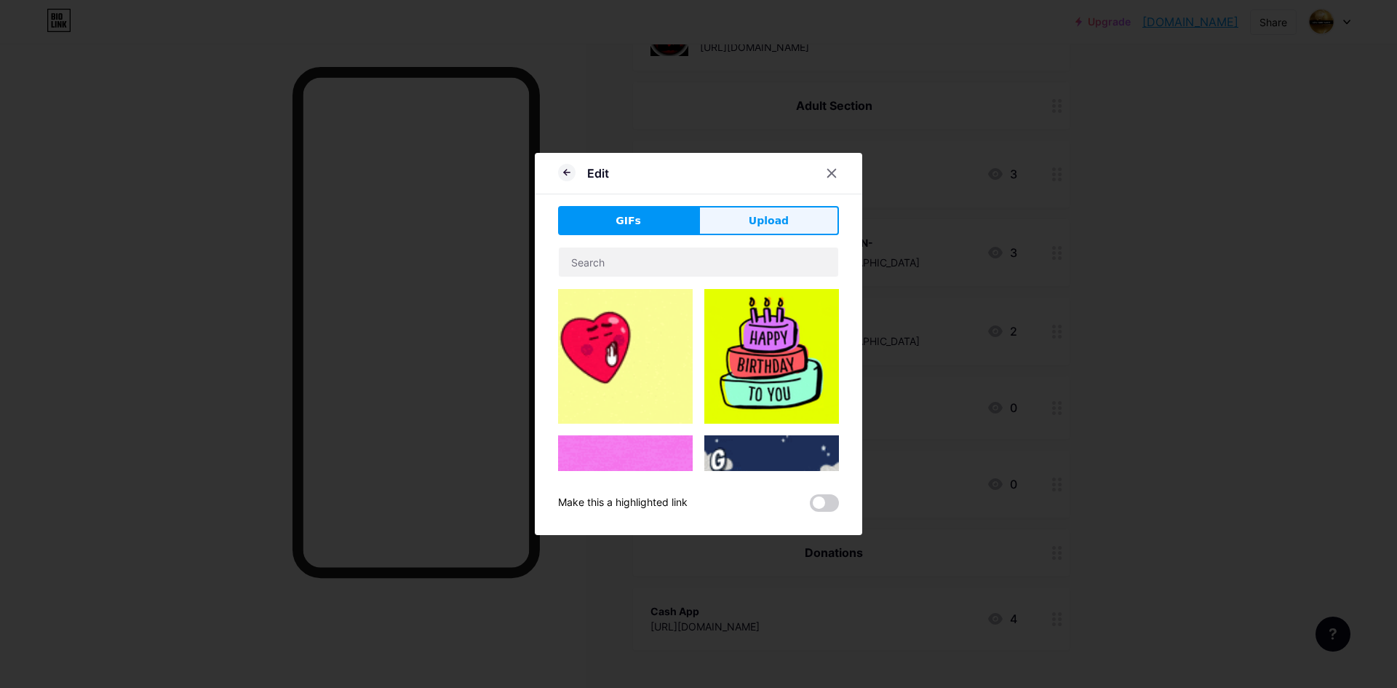
click at [752, 217] on span "Upload" at bounding box center [769, 220] width 40 height 15
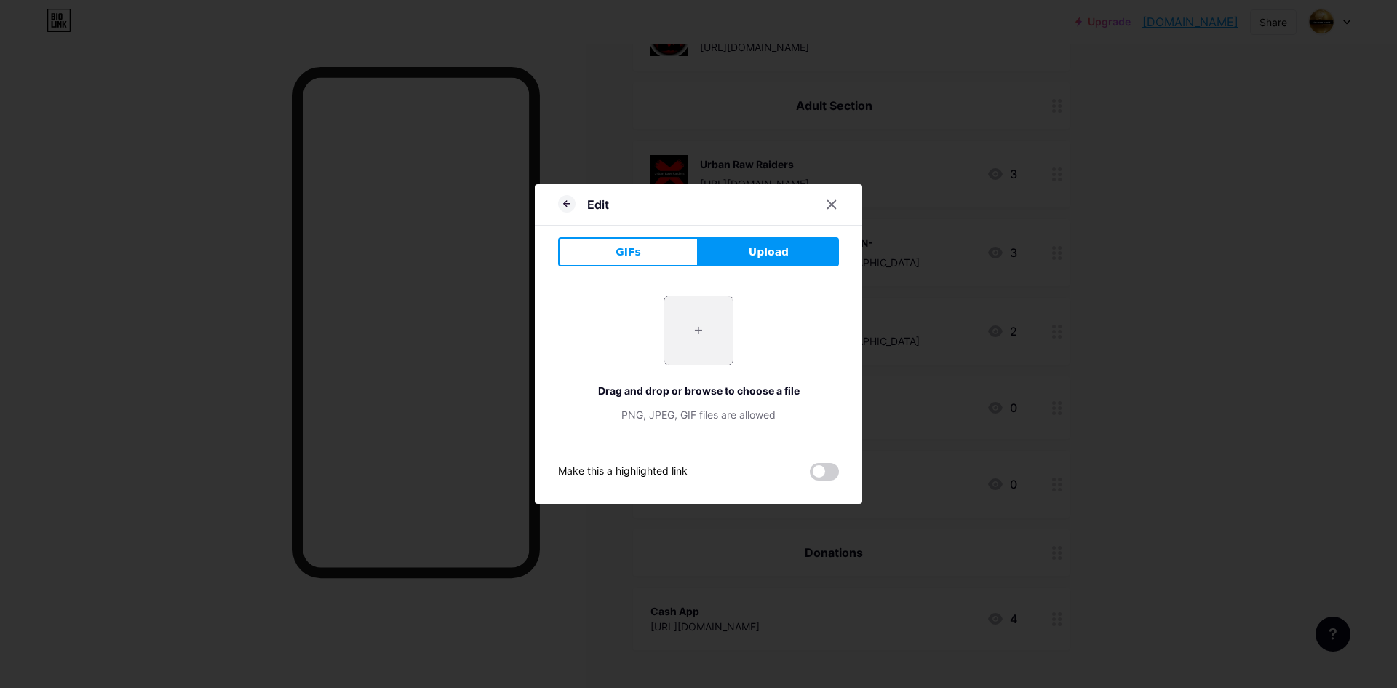
click at [769, 252] on span "Upload" at bounding box center [769, 252] width 40 height 15
click at [691, 339] on input "file" at bounding box center [698, 330] width 68 height 68
type input "C:\fakepath\images2.jpg"
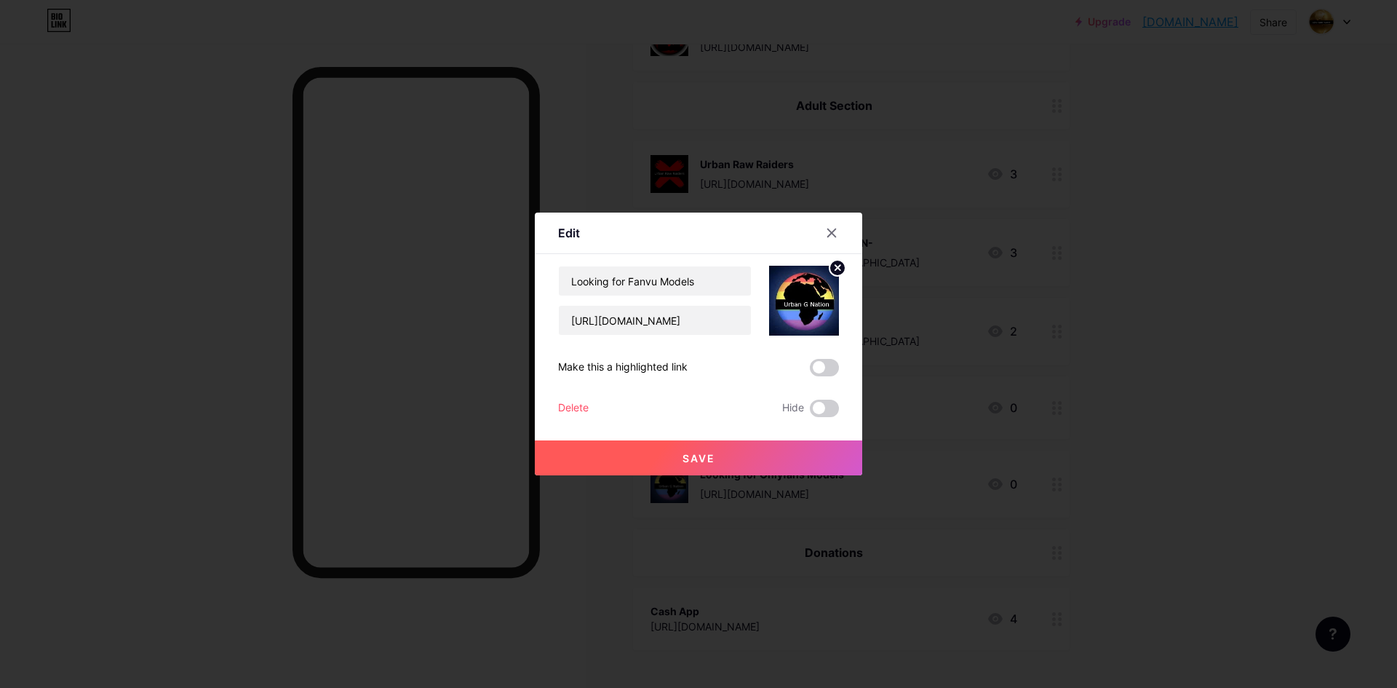
click at [716, 451] on button "Save" at bounding box center [699, 457] width 328 height 35
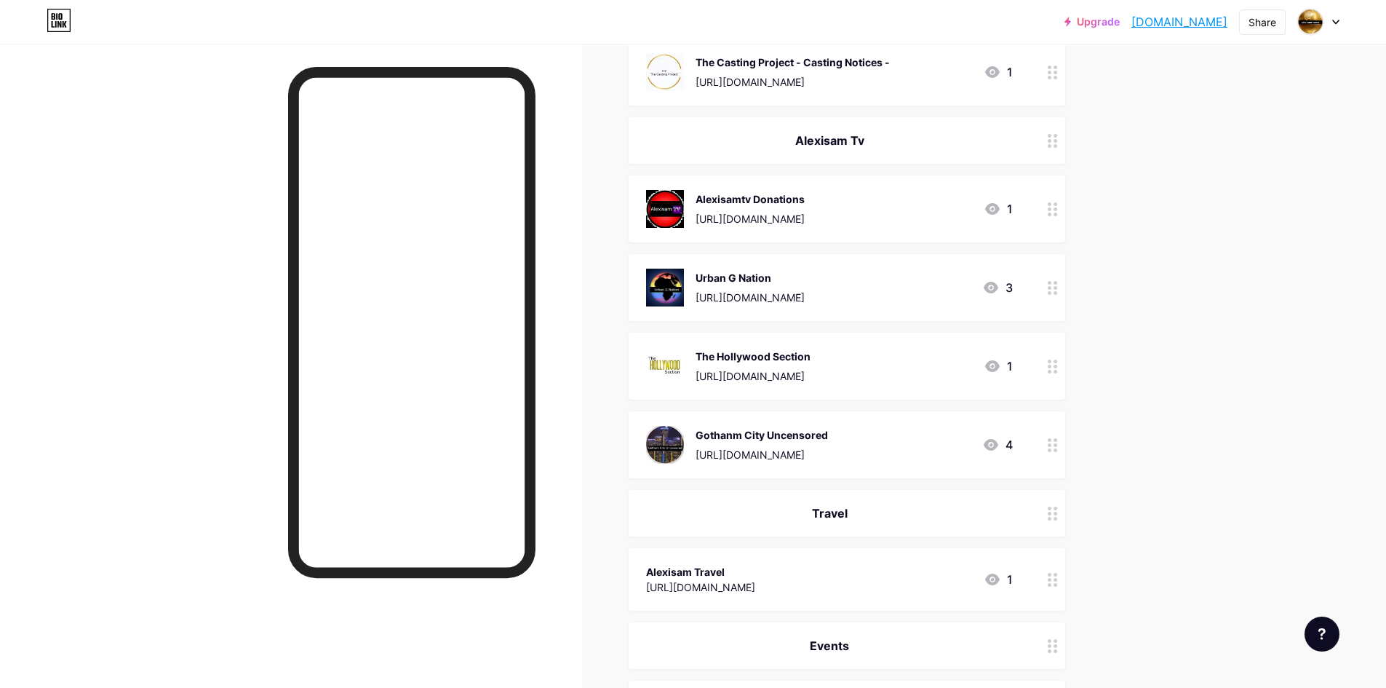
scroll to position [295, 0]
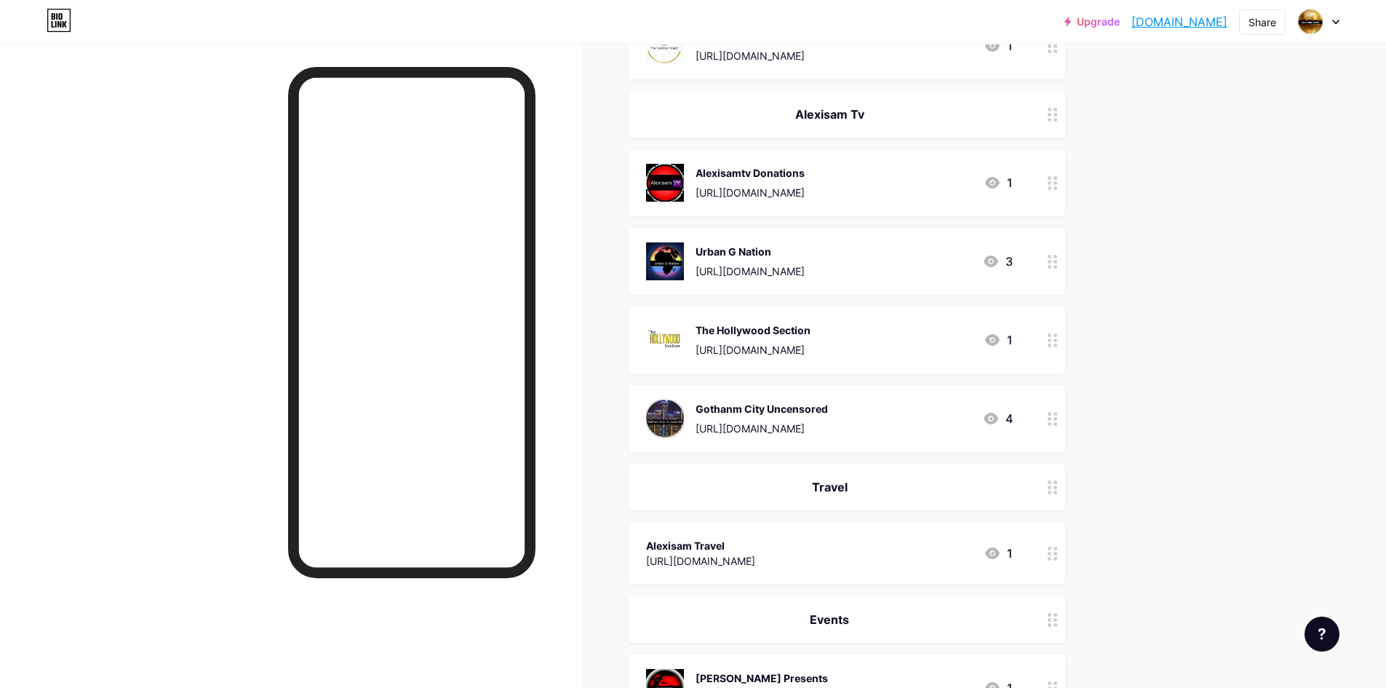
click at [1057, 265] on circle at bounding box center [1056, 267] width 4 height 4
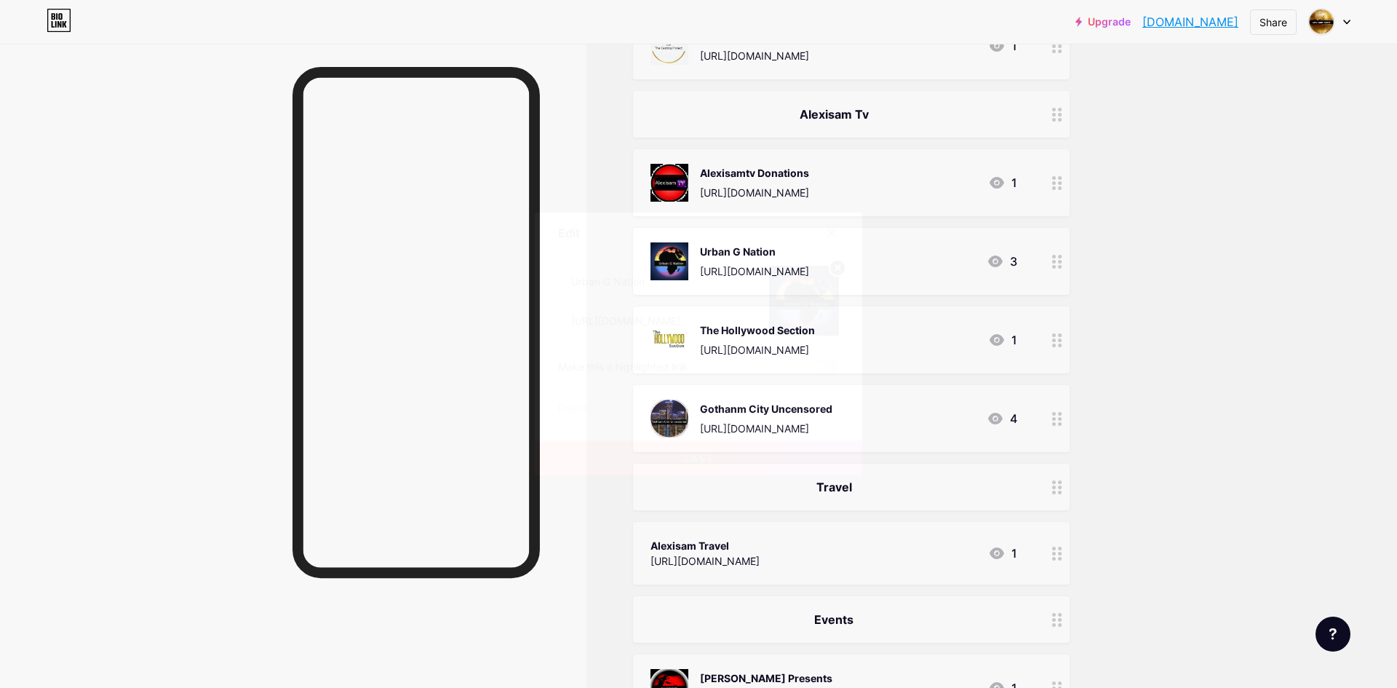
click at [830, 233] on icon at bounding box center [832, 233] width 12 height 12
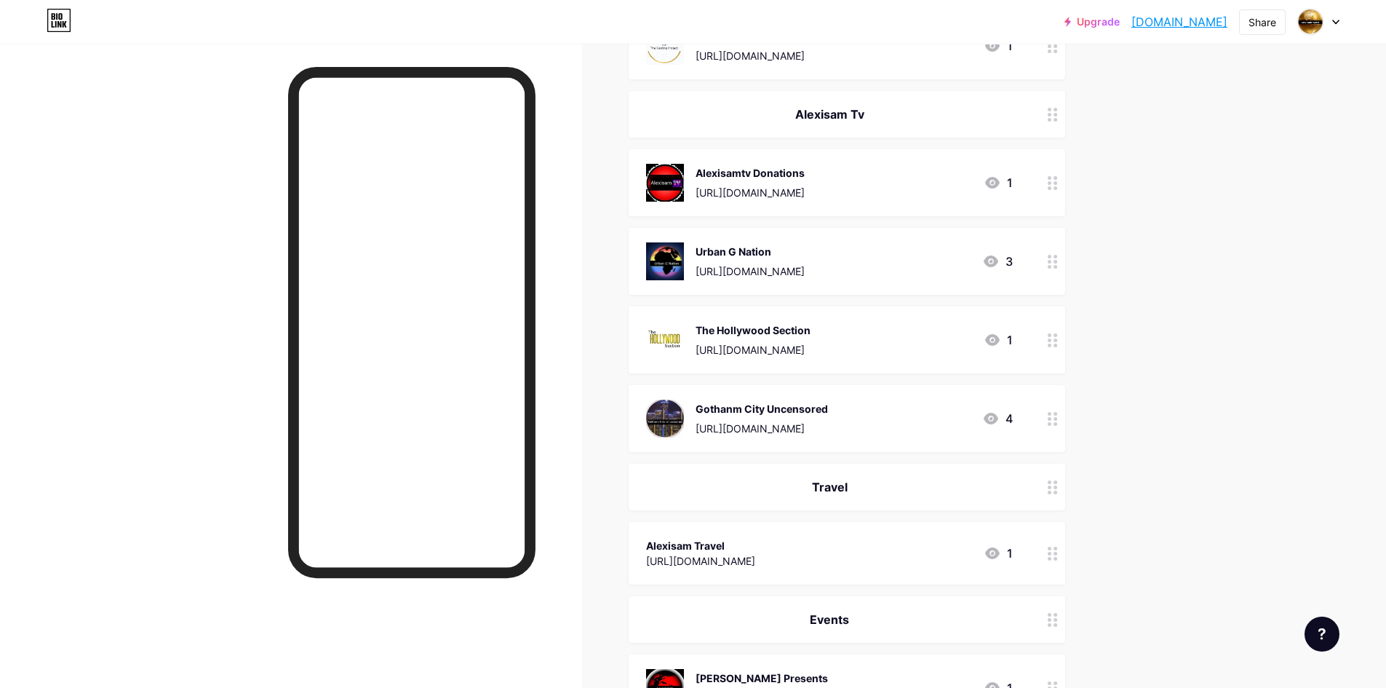
click at [805, 346] on div "[URL][DOMAIN_NAME]" at bounding box center [753, 349] width 115 height 15
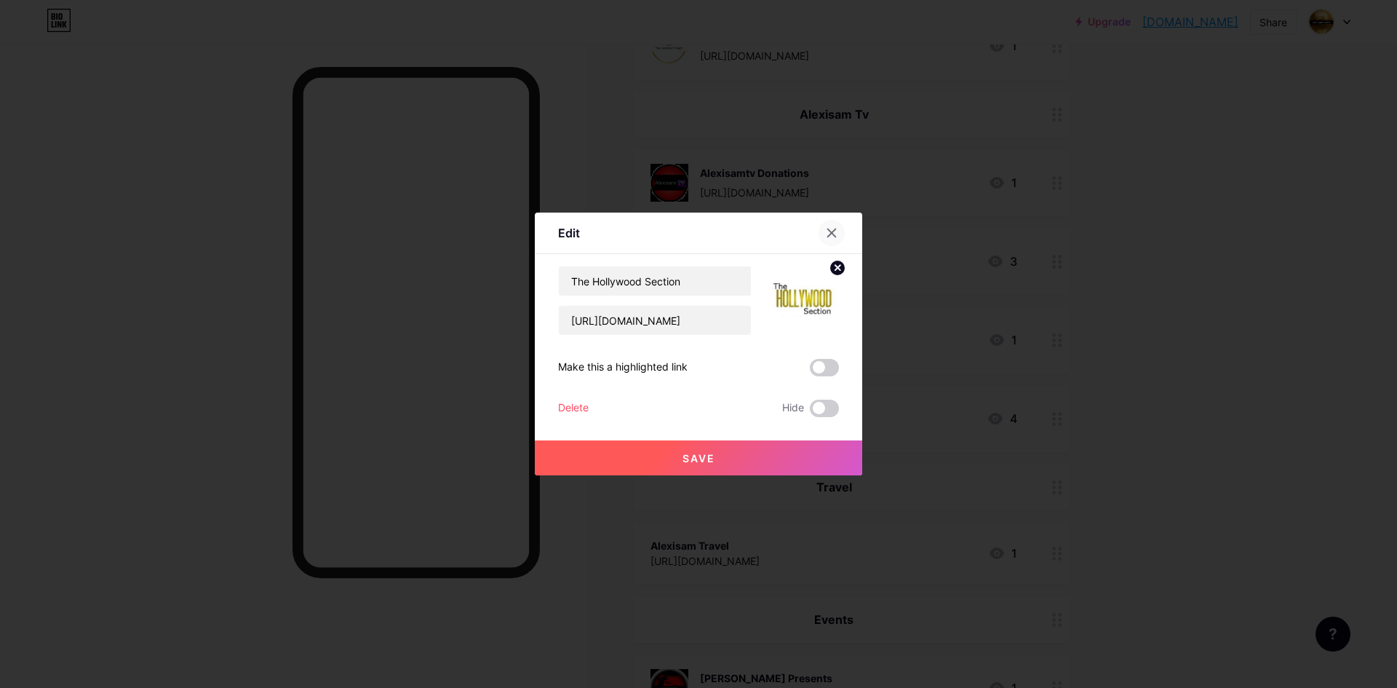
click at [827, 237] on icon at bounding box center [832, 233] width 12 height 12
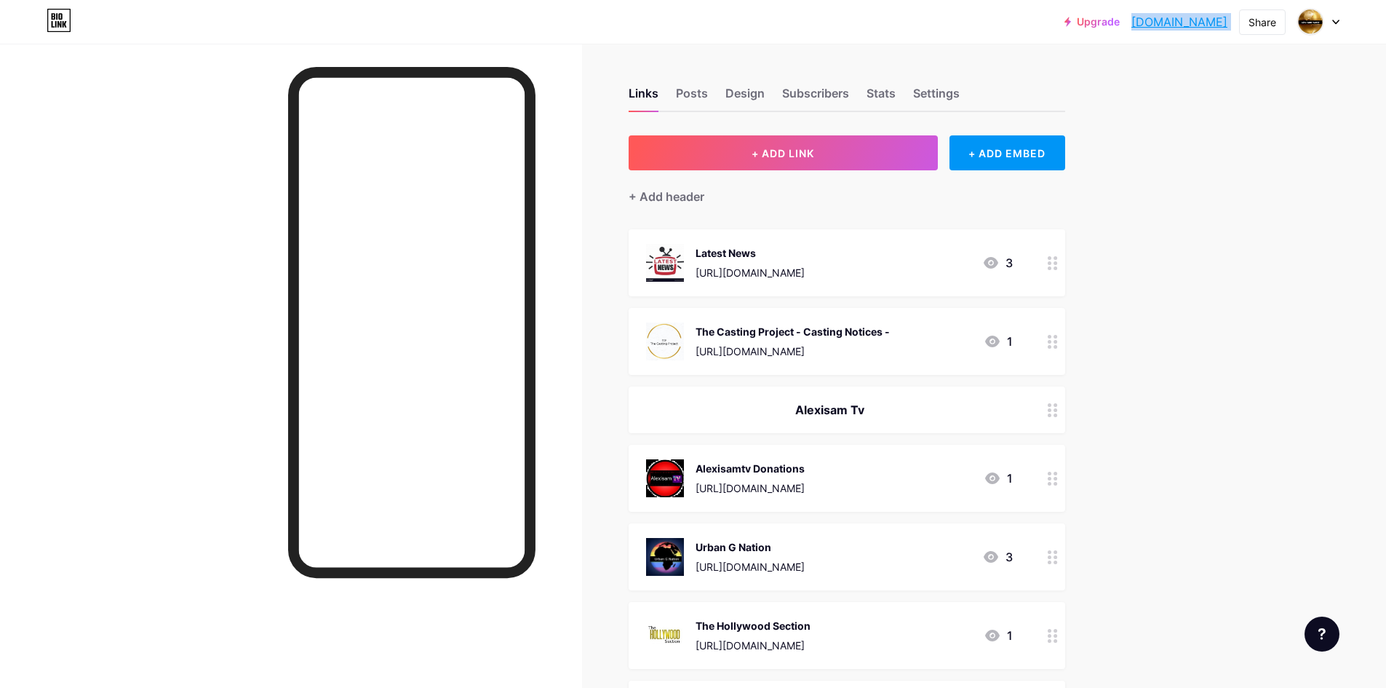
drag, startPoint x: 1235, startPoint y: 21, endPoint x: 1109, endPoint y: 26, distance: 126.0
click at [1109, 26] on div "Upgrade alexisamworld.b... [DOMAIN_NAME] Share Switch accounts Alexisam World […" at bounding box center [1202, 22] width 275 height 26
copy div "[DOMAIN_NAME] Share Switch accounts Alexisam World [DOMAIN_NAME]/alexisamworld …"
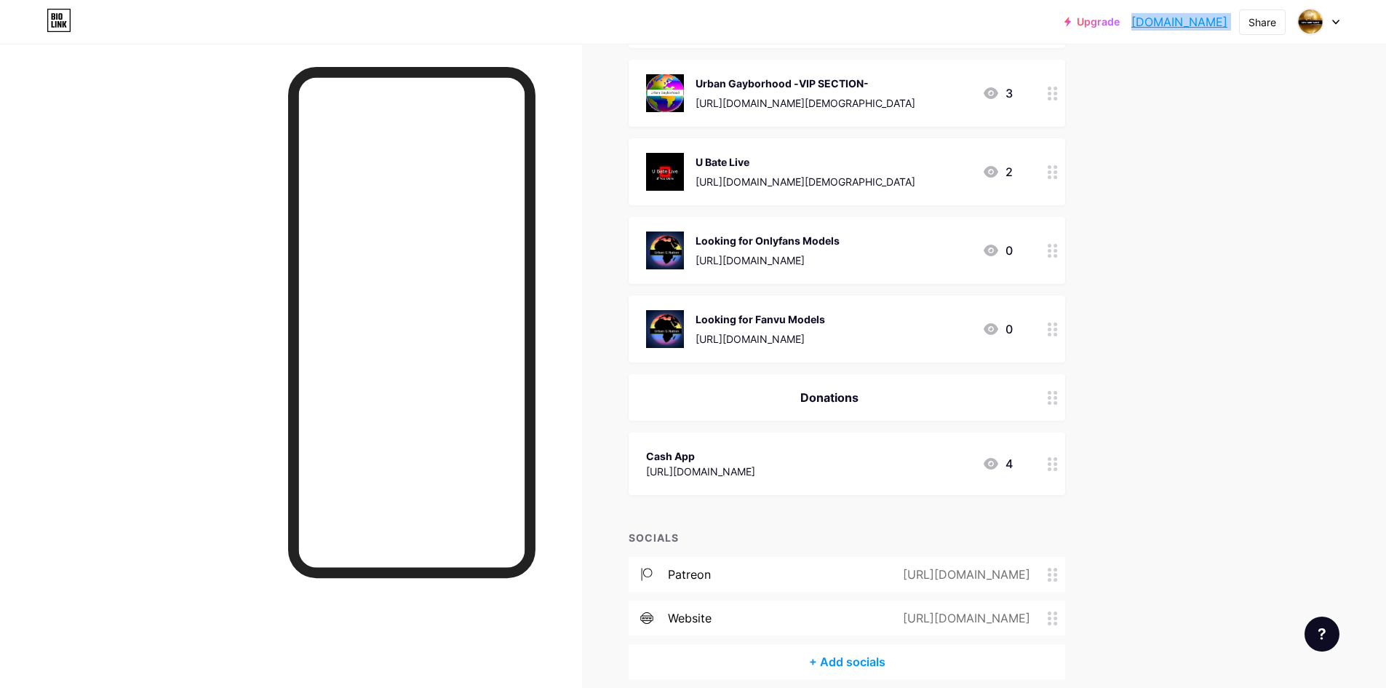
scroll to position [1169, 0]
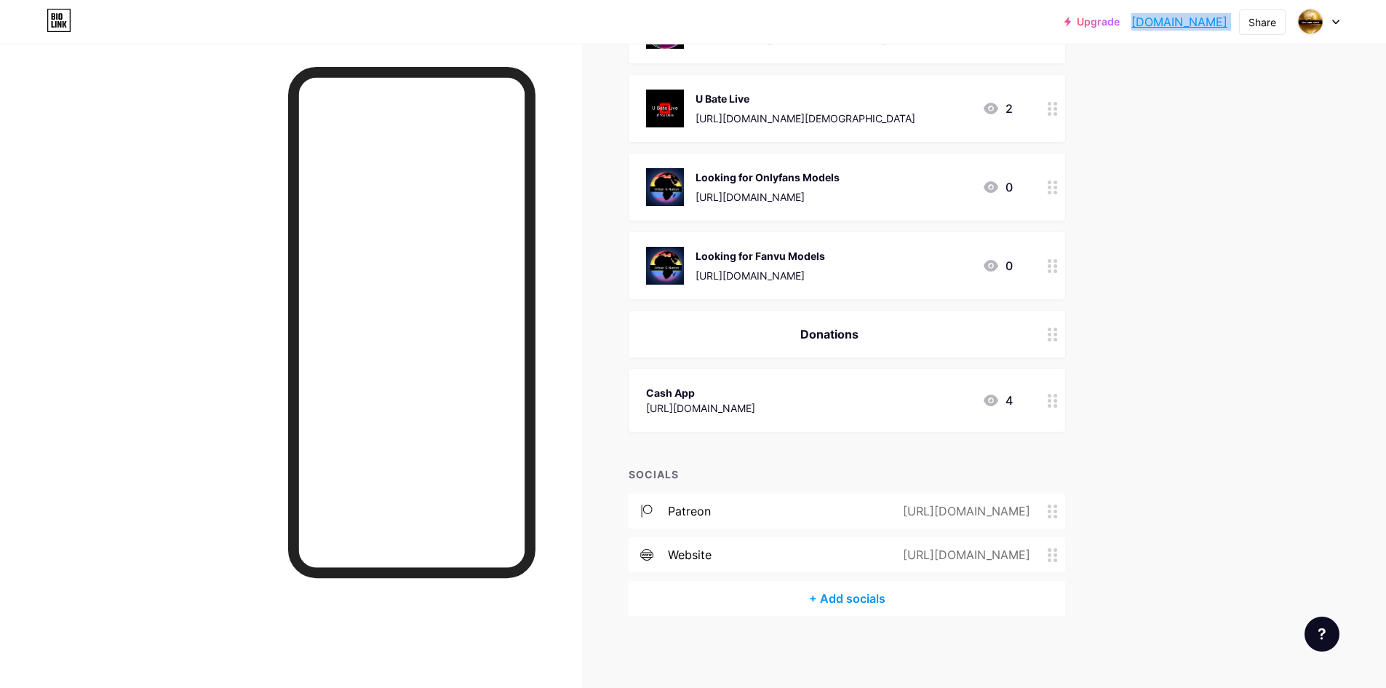
drag, startPoint x: 785, startPoint y: 409, endPoint x: 653, endPoint y: 410, distance: 131.7
click at [653, 410] on div "Cash App [URL][DOMAIN_NAME] 4" at bounding box center [829, 400] width 367 height 33
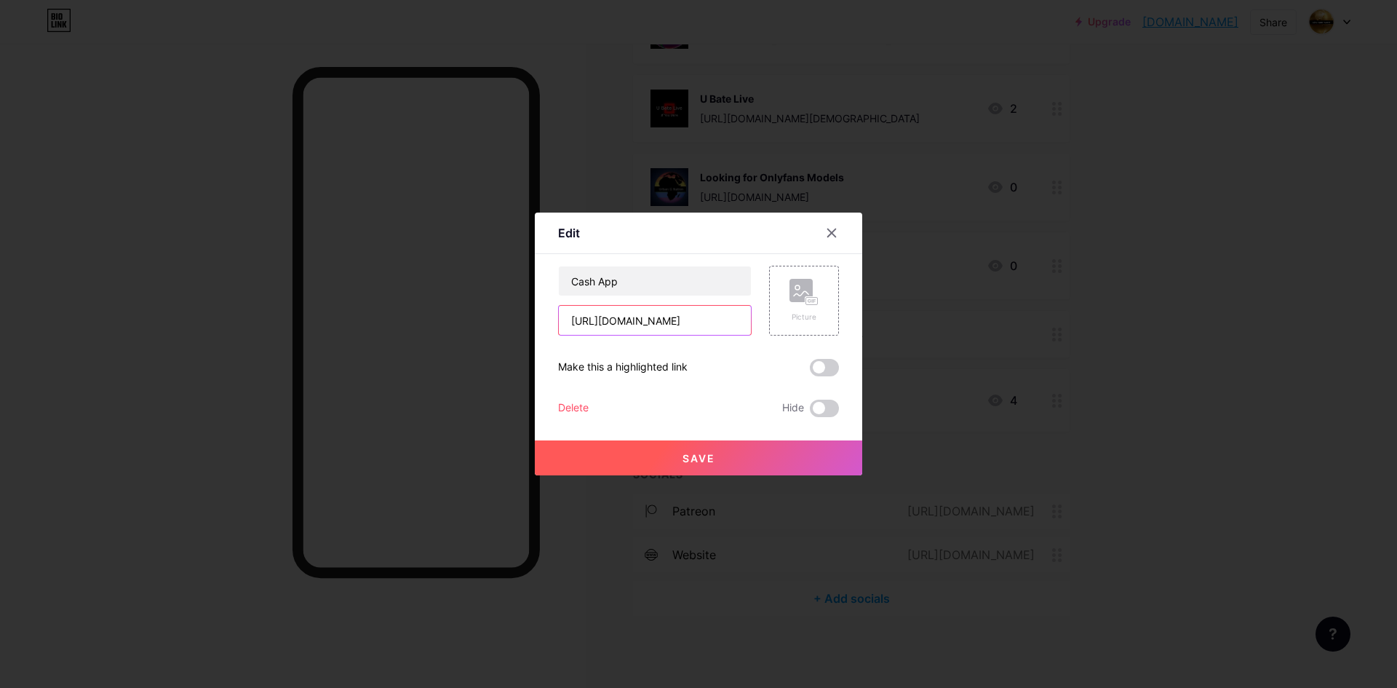
drag, startPoint x: 739, startPoint y: 328, endPoint x: 567, endPoint y: 321, distance: 171.9
click at [567, 321] on input "[URL][DOMAIN_NAME]" at bounding box center [655, 320] width 192 height 29
click at [830, 233] on icon at bounding box center [832, 233] width 12 height 12
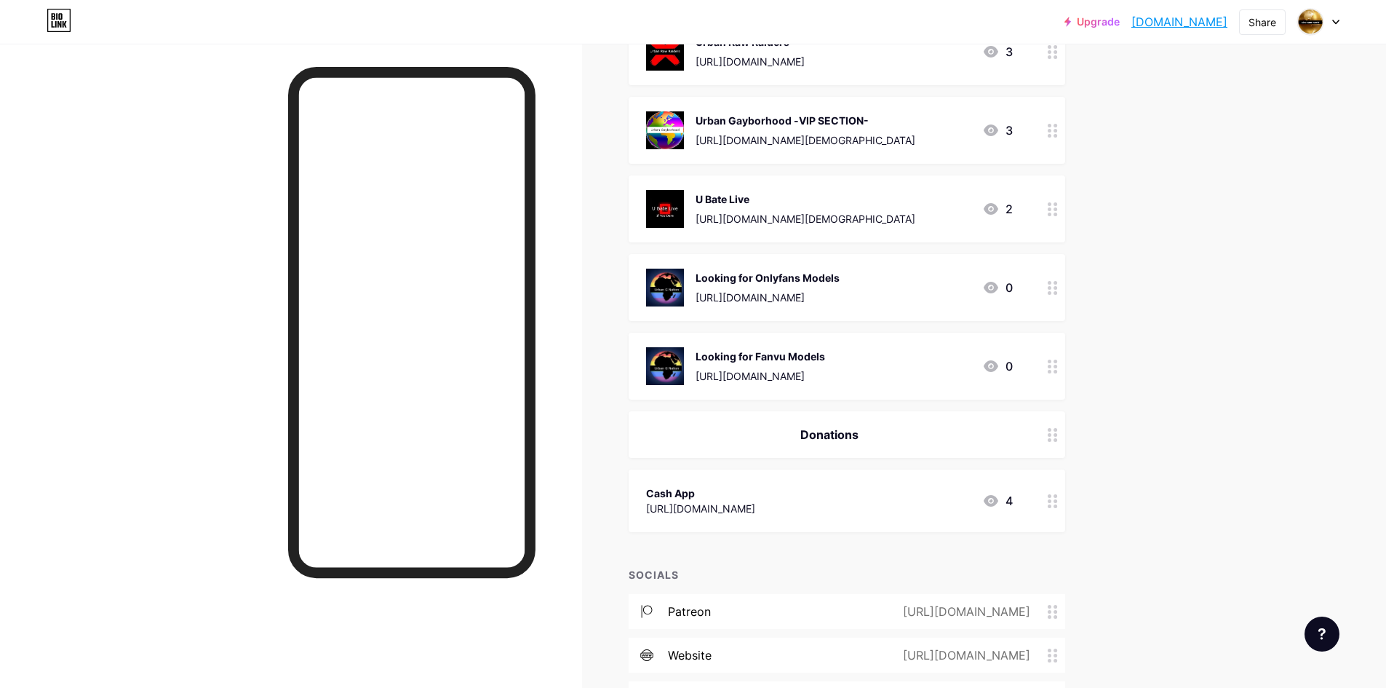
scroll to position [1169, 0]
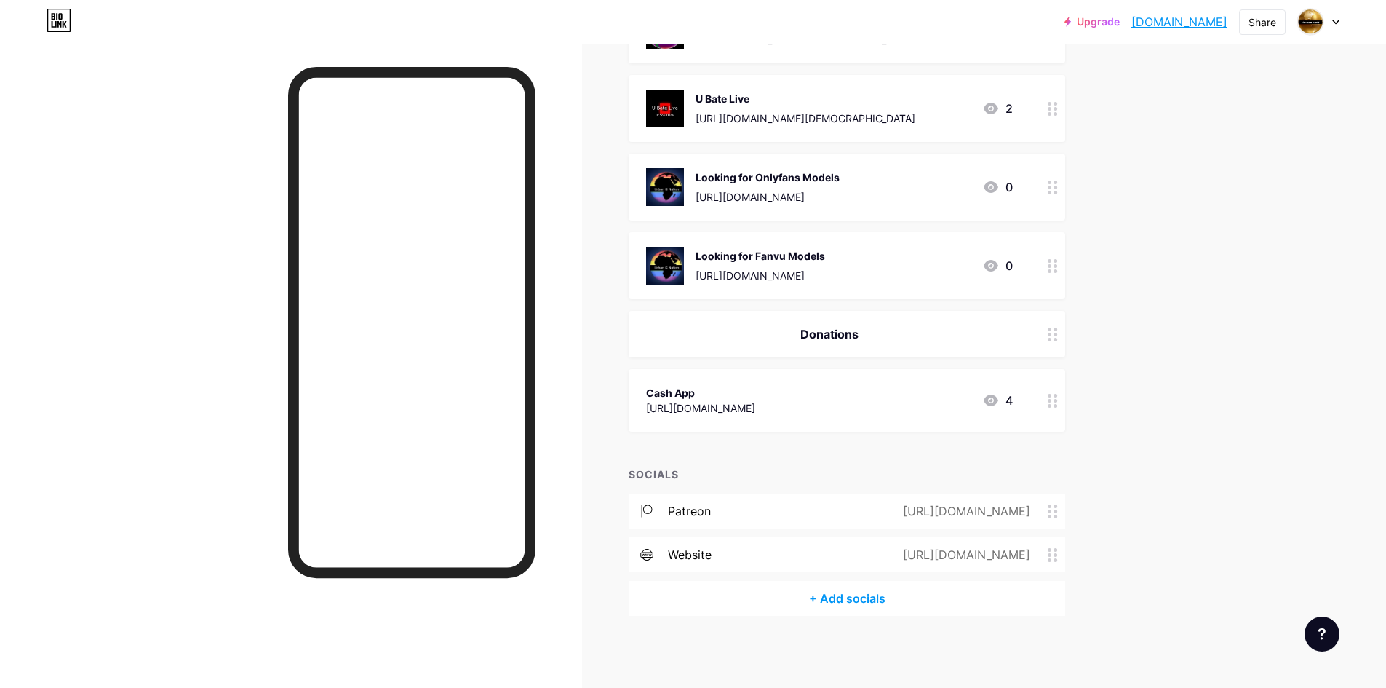
drag, startPoint x: 822, startPoint y: 407, endPoint x: 686, endPoint y: 410, distance: 135.4
click at [686, 410] on div "Cash App [URL][DOMAIN_NAME] 4" at bounding box center [829, 400] width 367 height 33
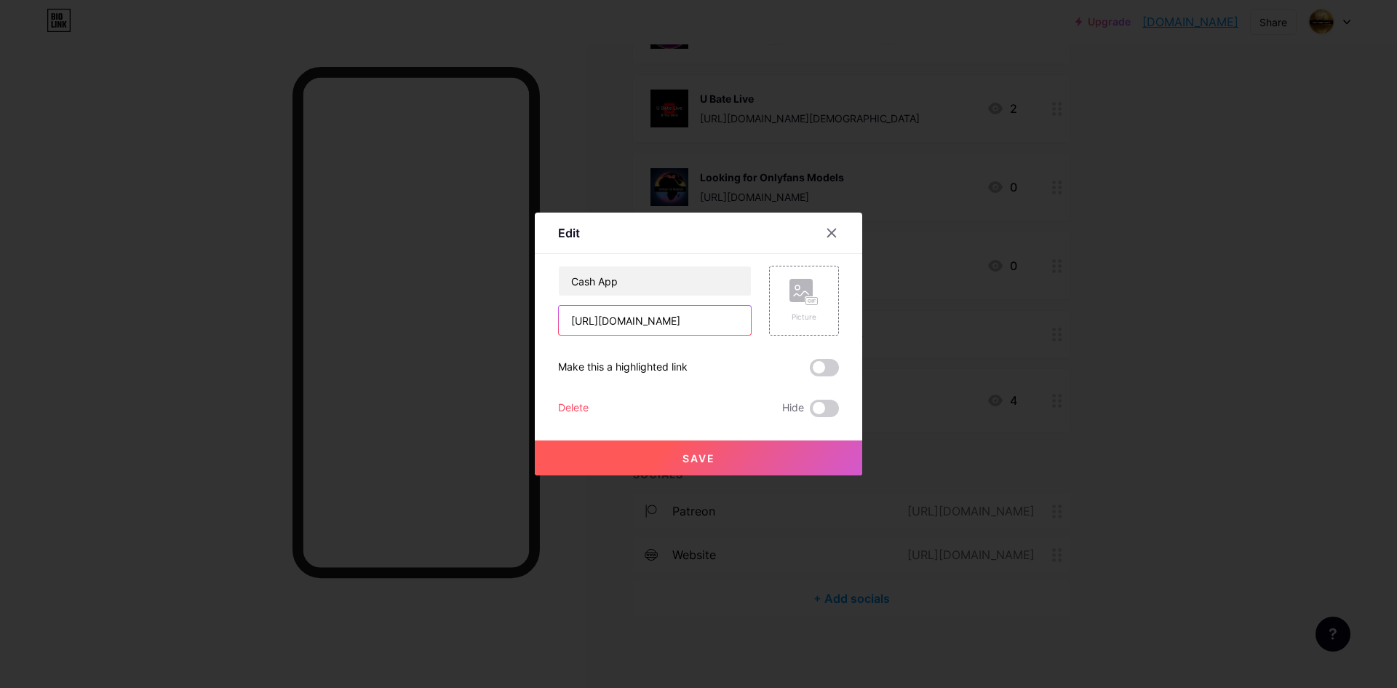
drag, startPoint x: 747, startPoint y: 320, endPoint x: 607, endPoint y: 317, distance: 139.8
click at [607, 317] on input "[URL][DOMAIN_NAME]" at bounding box center [655, 320] width 192 height 29
click at [829, 229] on icon at bounding box center [832, 233] width 12 height 12
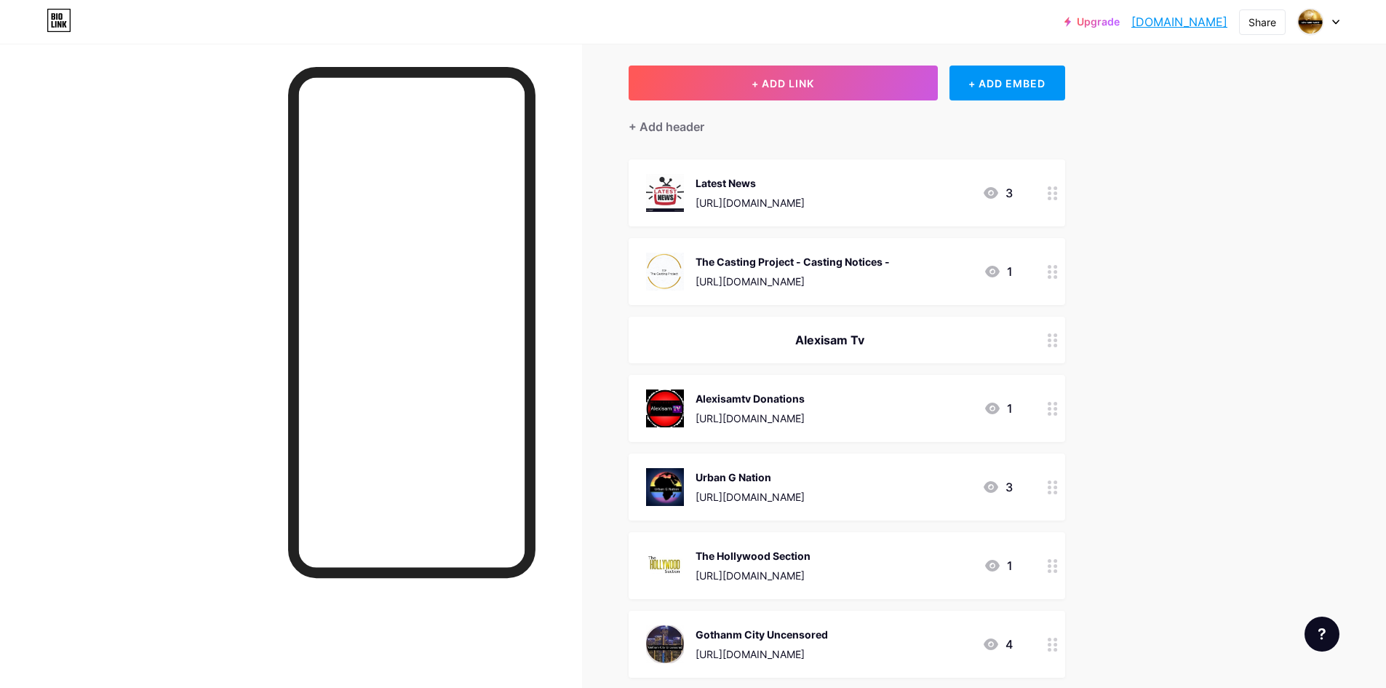
scroll to position [218, 0]
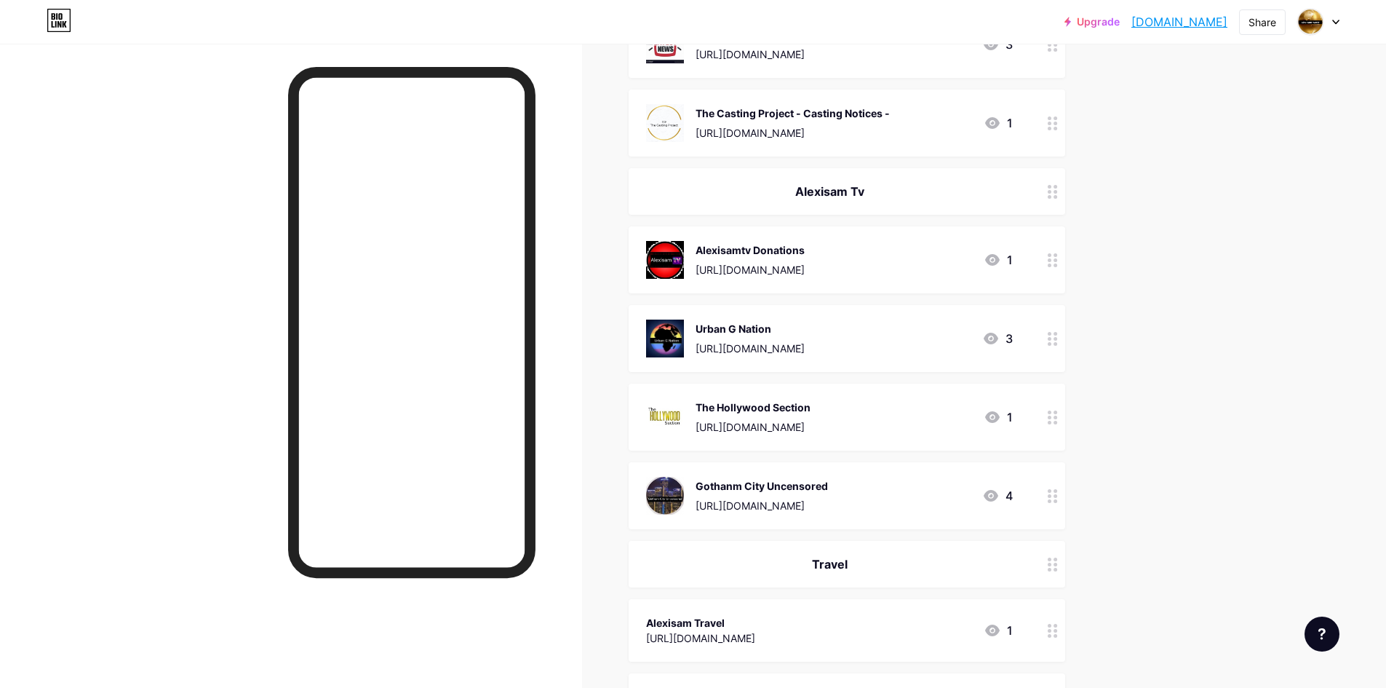
click at [614, 38] on div "Upgrade alexisamworld.b... [DOMAIN_NAME] Share Switch accounts Alexisam World […" at bounding box center [693, 22] width 1386 height 44
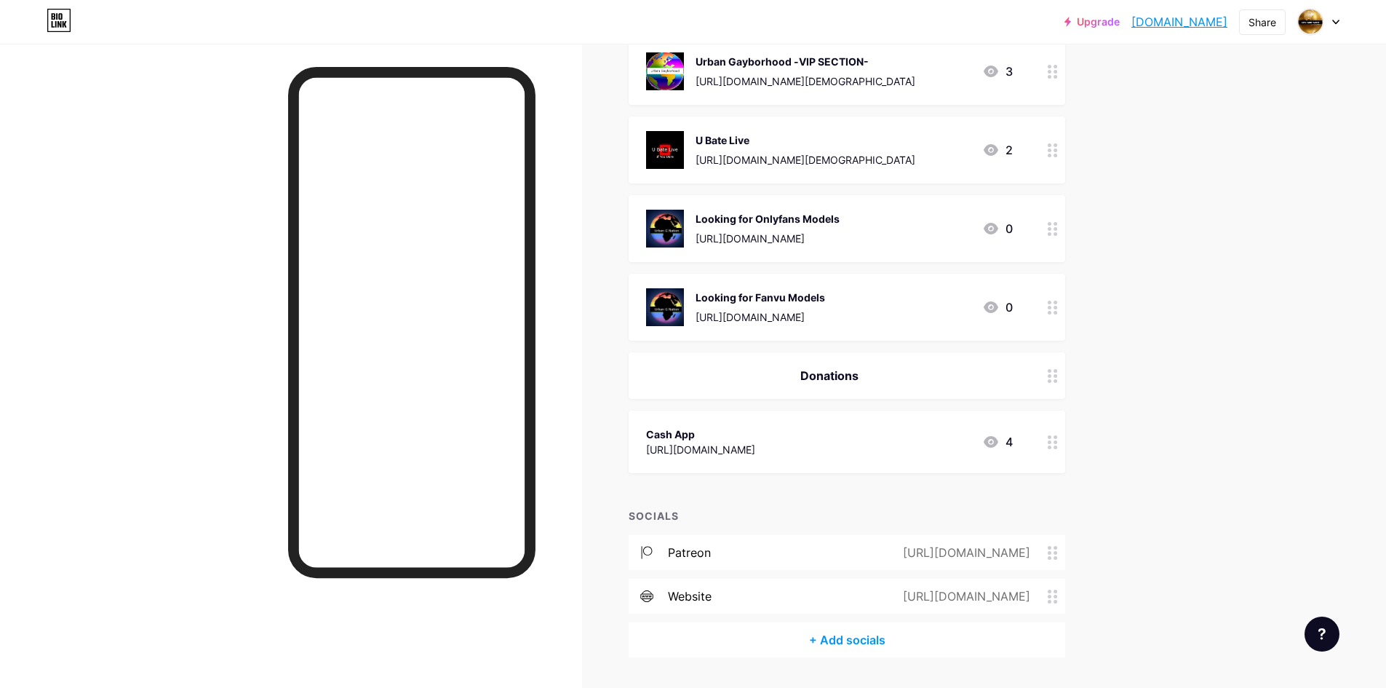
scroll to position [1169, 0]
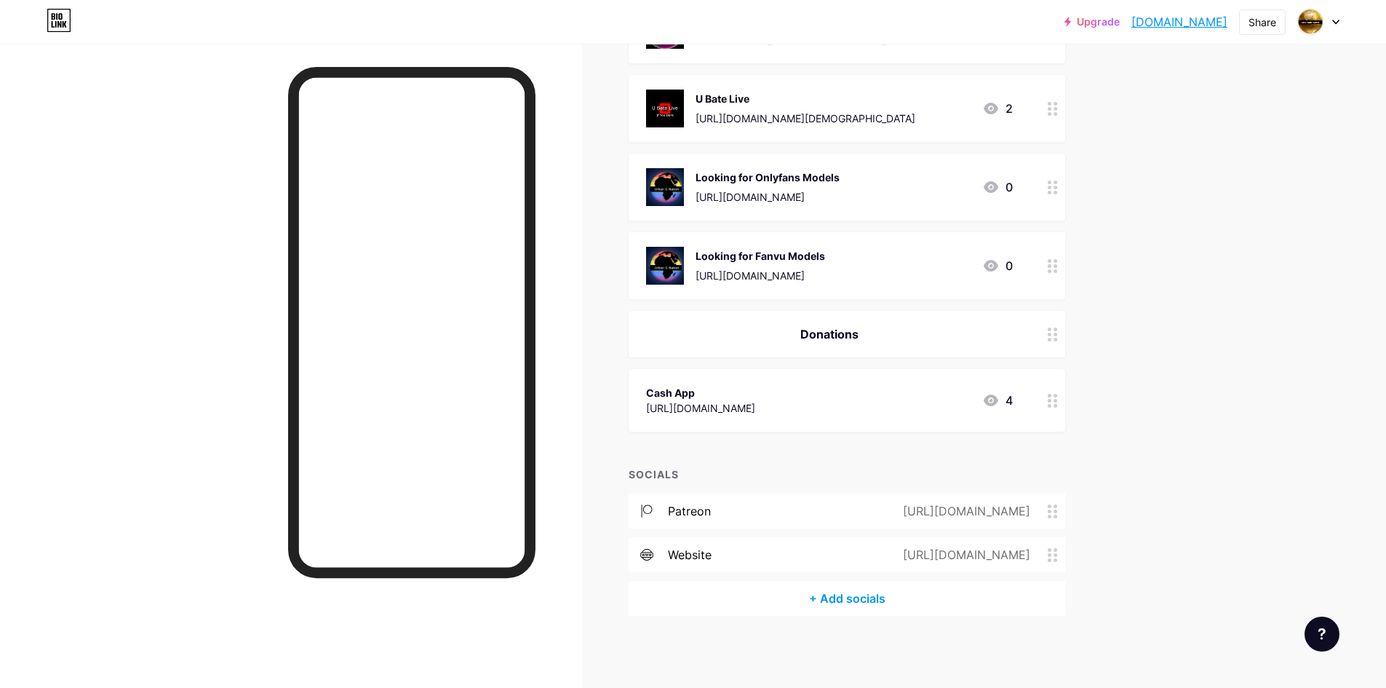
drag, startPoint x: 824, startPoint y: 410, endPoint x: 686, endPoint y: 413, distance: 138.3
click at [686, 413] on div "Cash App [URL][DOMAIN_NAME] 4" at bounding box center [829, 400] width 367 height 33
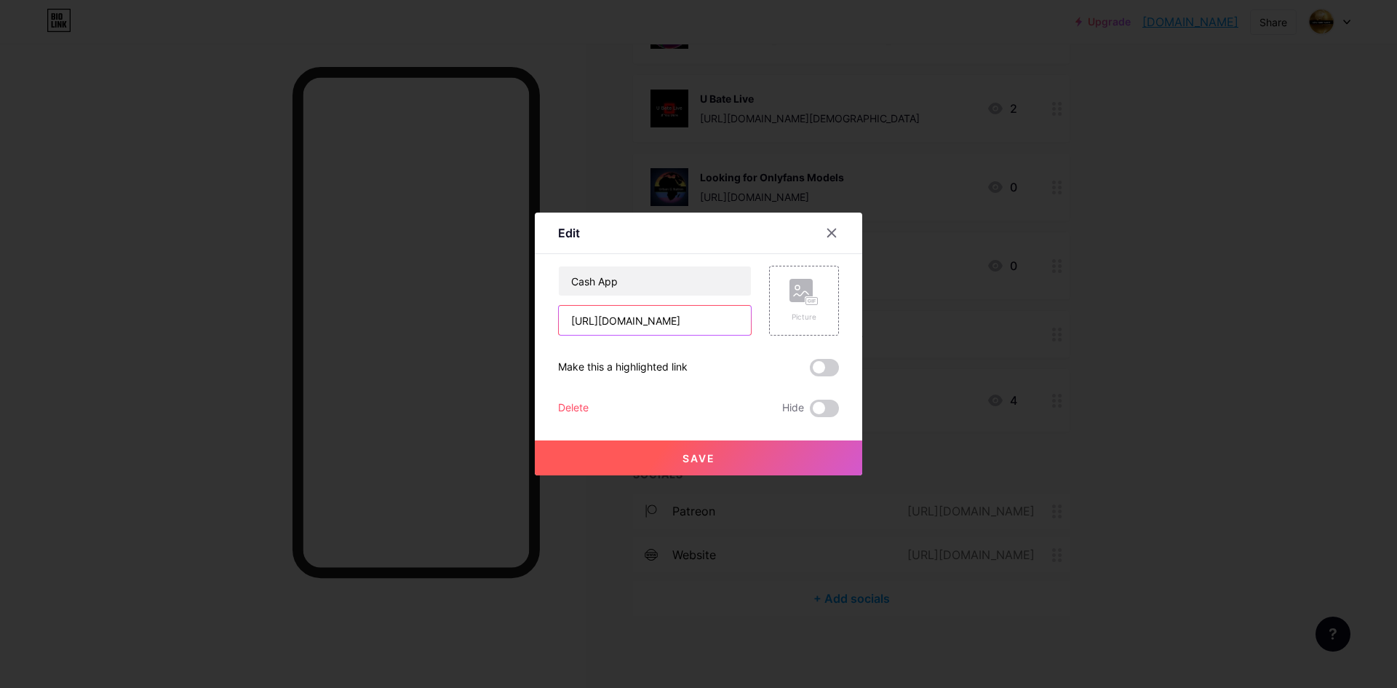
drag, startPoint x: 736, startPoint y: 320, endPoint x: 605, endPoint y: 316, distance: 131.1
click at [605, 316] on input "[URL][DOMAIN_NAME]" at bounding box center [655, 320] width 192 height 29
click at [584, 117] on div at bounding box center [698, 344] width 1397 height 688
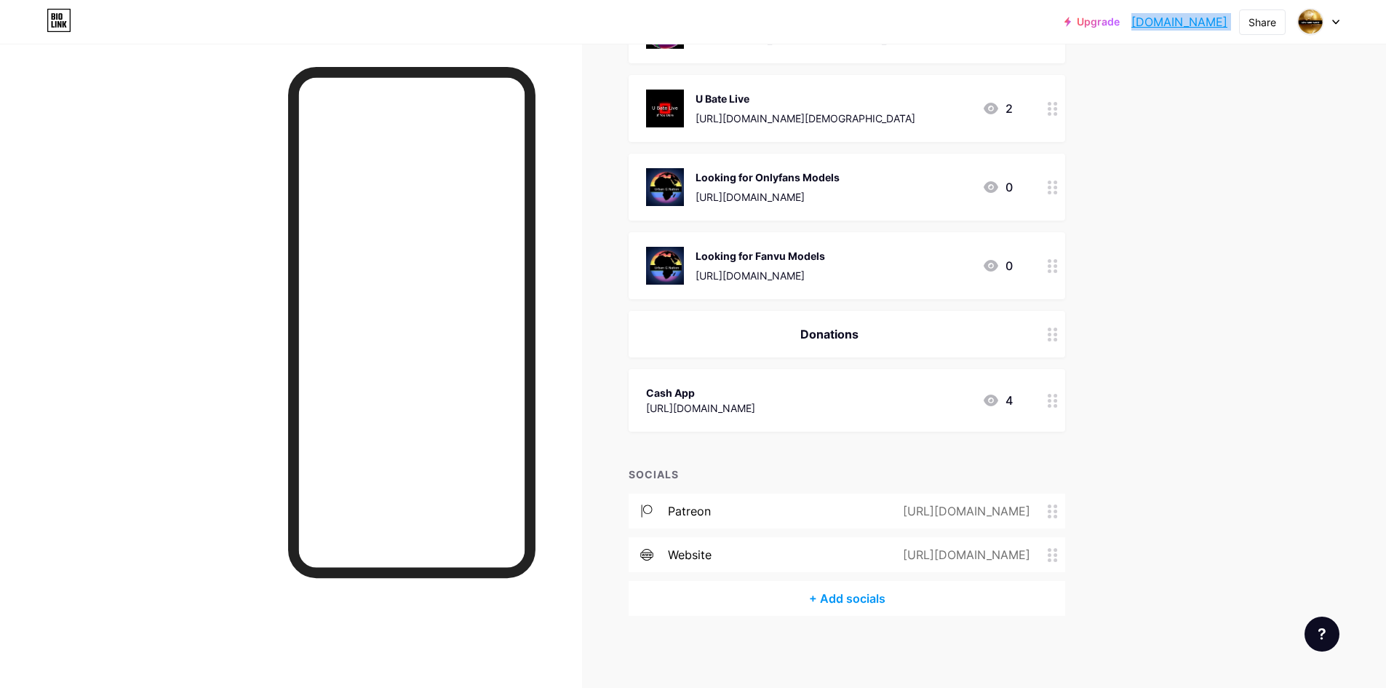
drag, startPoint x: 1235, startPoint y: 19, endPoint x: 1104, endPoint y: 29, distance: 131.4
click at [1104, 29] on div "Upgrade alexisamworld.b... [DOMAIN_NAME] Share Switch accounts Alexisam World […" at bounding box center [1202, 22] width 275 height 26
copy div "[DOMAIN_NAME] Share Switch accounts Alexisam World [DOMAIN_NAME]/alexisamworld …"
